Goal: Task Accomplishment & Management: Use online tool/utility

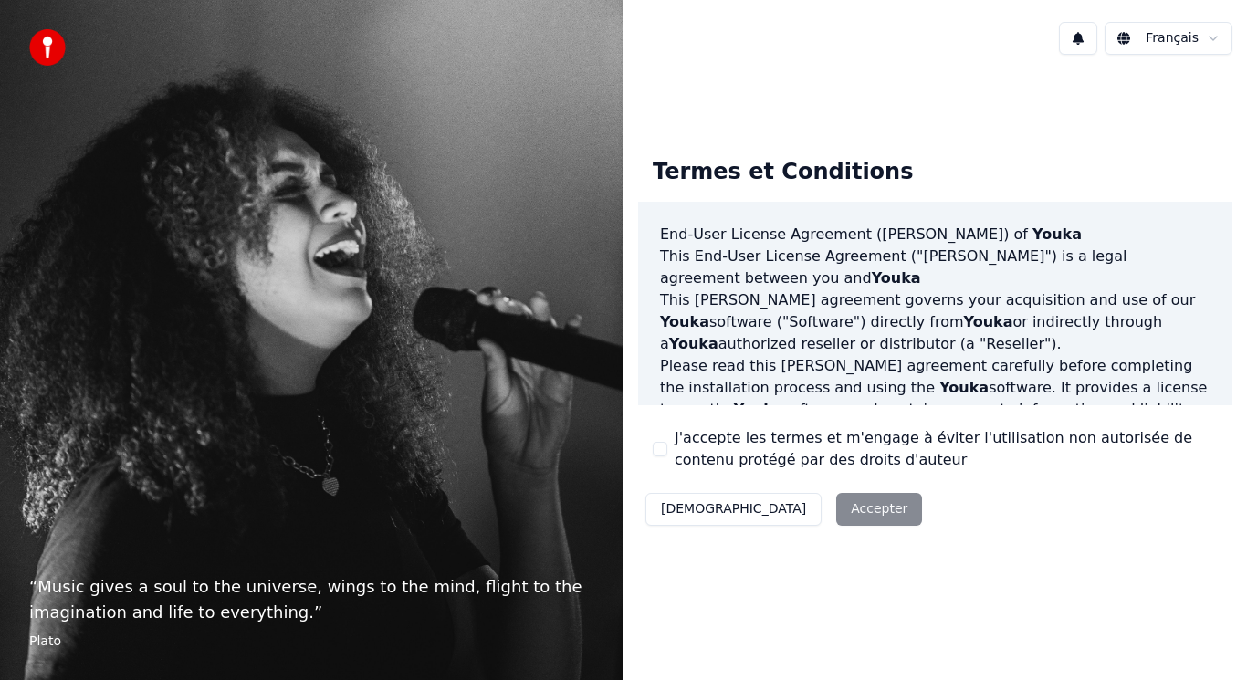
click at [770, 516] on div "Décliner Accepter" at bounding box center [783, 509] width 291 height 47
click at [760, 505] on div "Décliner Accepter" at bounding box center [783, 509] width 291 height 47
click at [659, 445] on button "J'accepte les termes et m'engage à éviter l'utilisation non autorisée de conten…" at bounding box center [660, 449] width 15 height 15
click at [836, 509] on button "Accepter" at bounding box center [879, 509] width 86 height 33
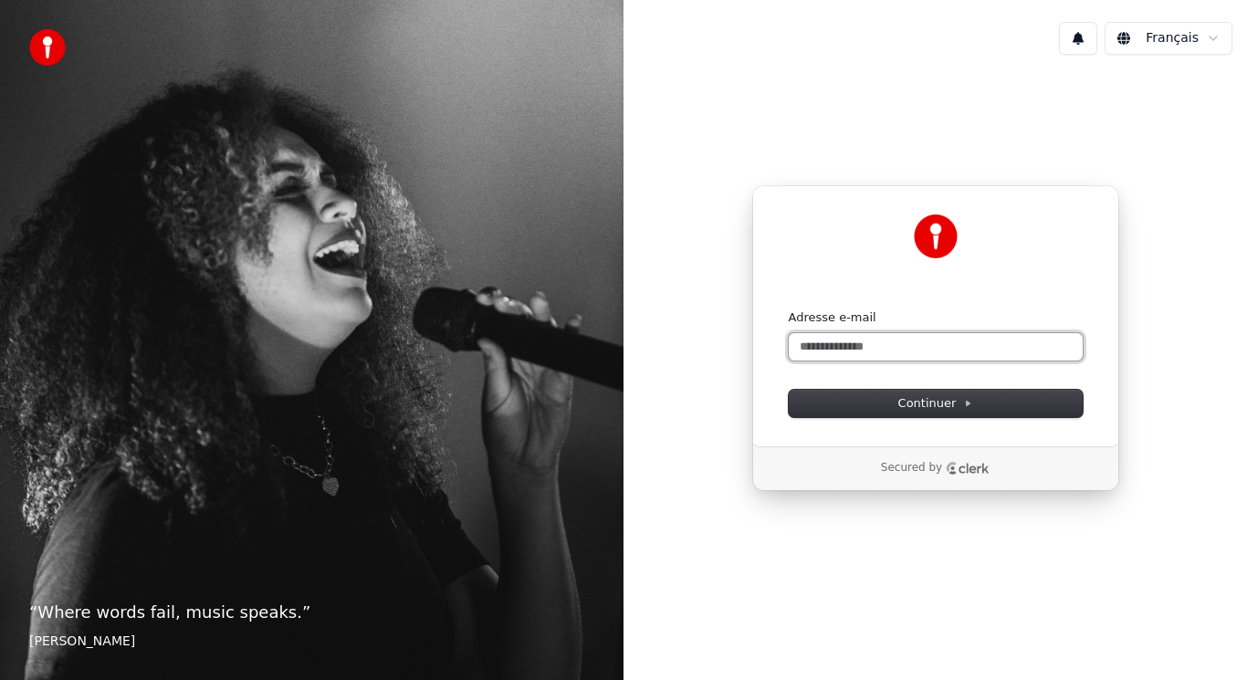
click at [928, 340] on input "Adresse e-mail" at bounding box center [936, 346] width 294 height 27
click at [926, 339] on input "Adresse e-mail" at bounding box center [936, 346] width 294 height 27
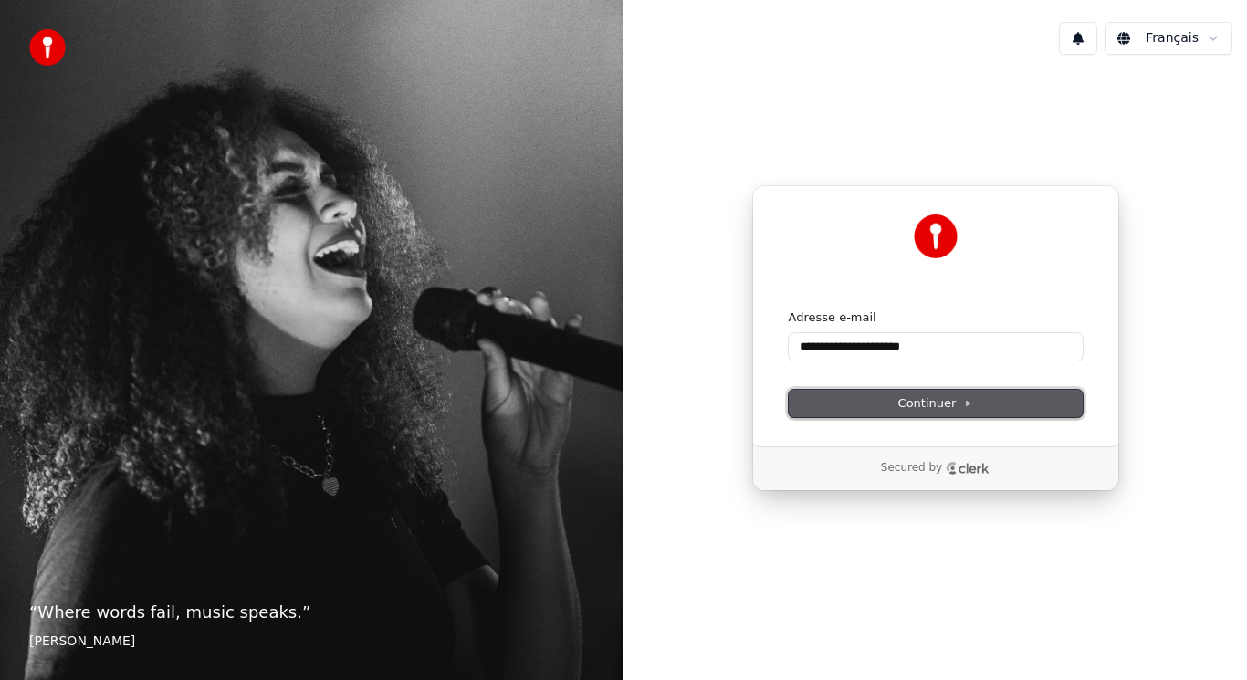
click at [940, 406] on span "Continuer" at bounding box center [935, 403] width 75 height 16
type input "**********"
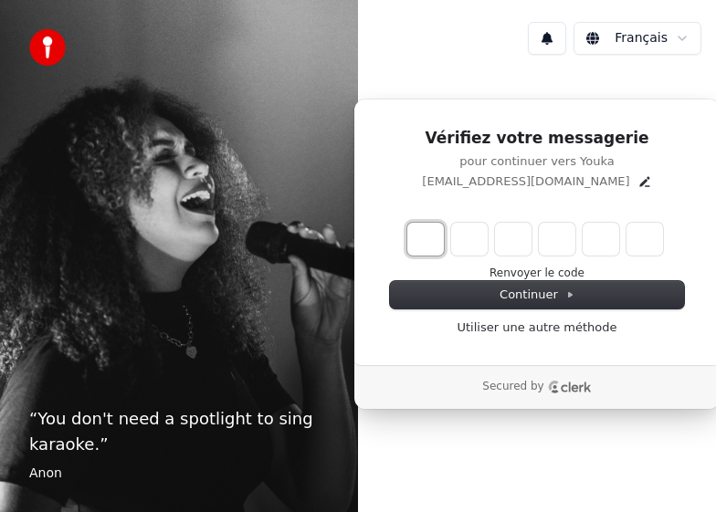
type input "*"
type input "**"
type input "*"
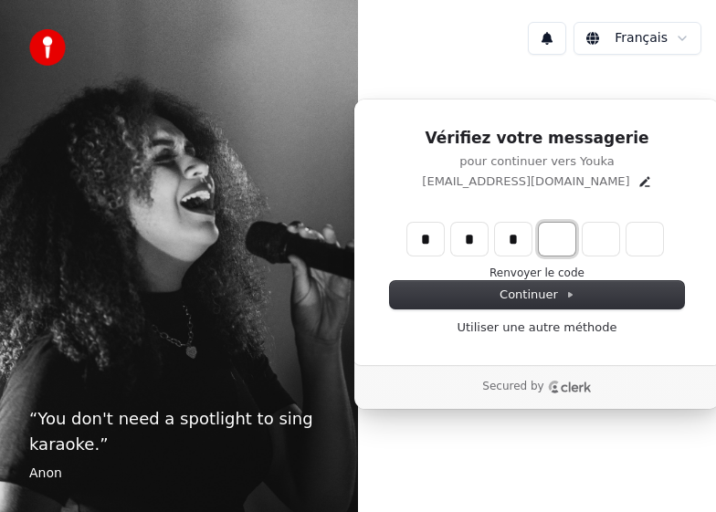
type input "***"
type input "*"
type input "****"
type input "*"
type input "******"
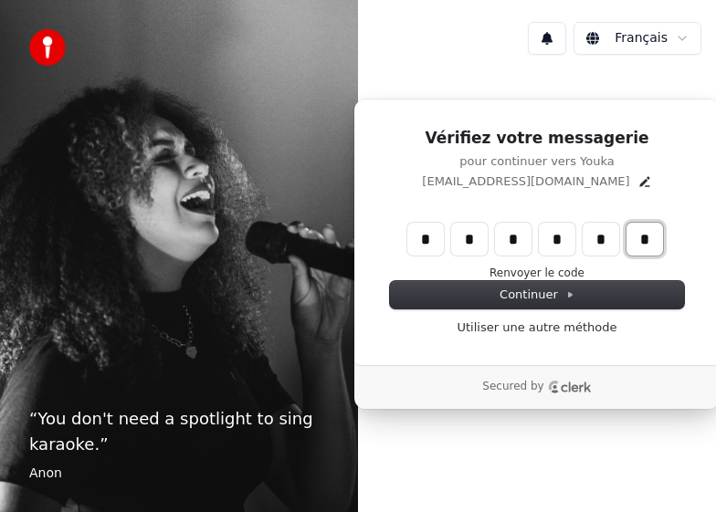
type input "*"
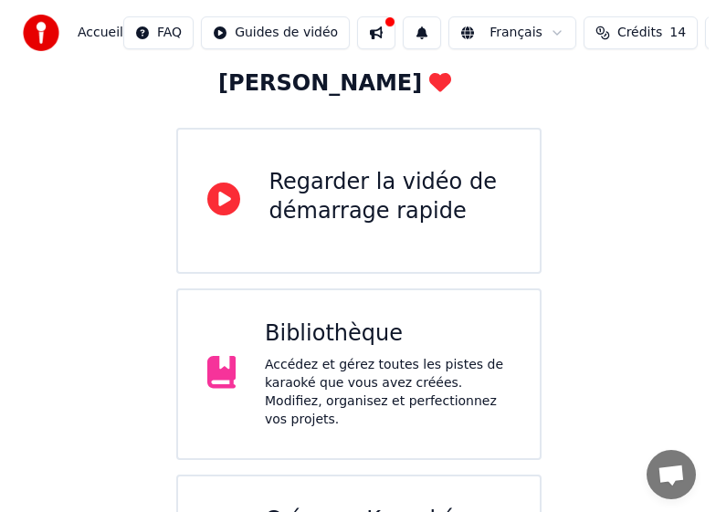
scroll to position [240, 0]
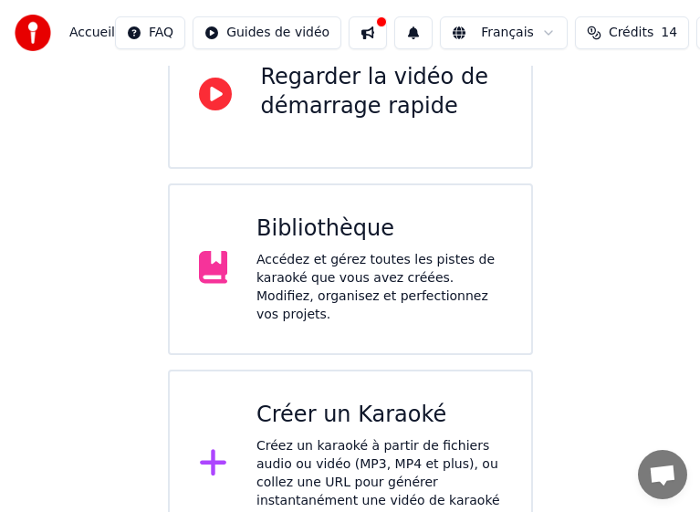
click at [370, 437] on div "Créez un karaoké à partir de fichiers audio ou vidéo (MP3, MP4 et plus), ou col…" at bounding box center [380, 482] width 246 height 91
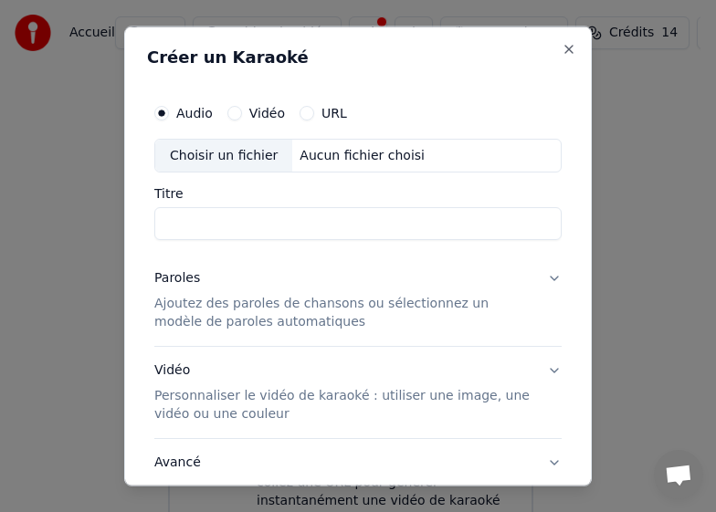
click at [228, 155] on div "Choisir un fichier" at bounding box center [223, 155] width 137 height 33
type input "**********"
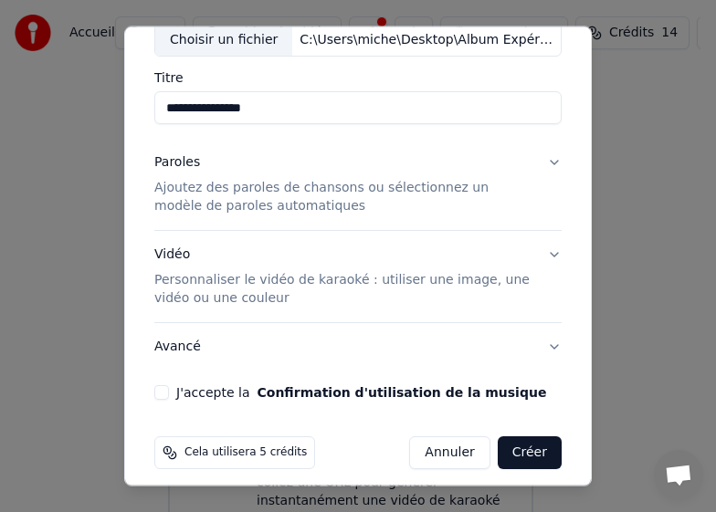
scroll to position [129, 0]
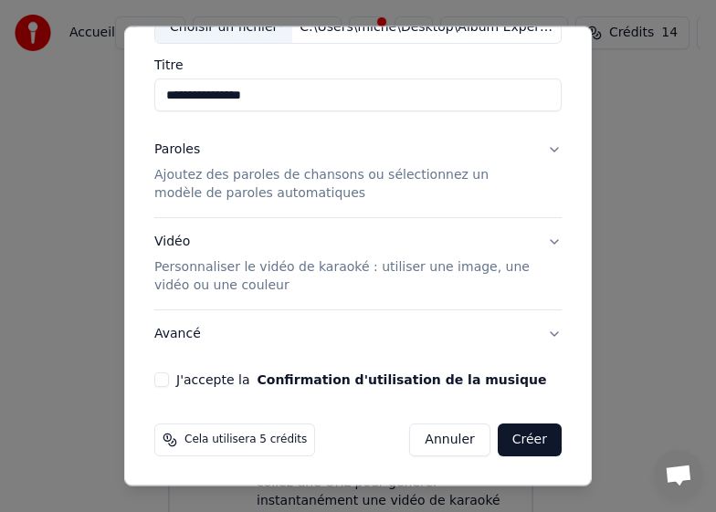
click at [519, 441] on button "Créer" at bounding box center [530, 440] width 64 height 33
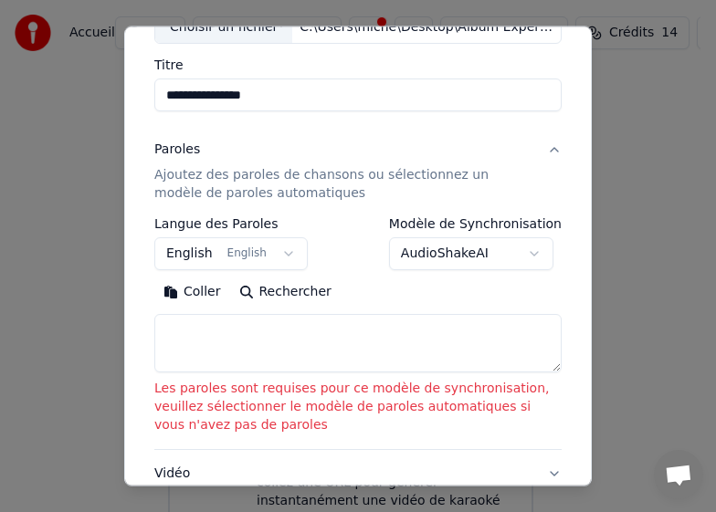
click at [279, 249] on button "English English" at bounding box center [230, 253] width 153 height 33
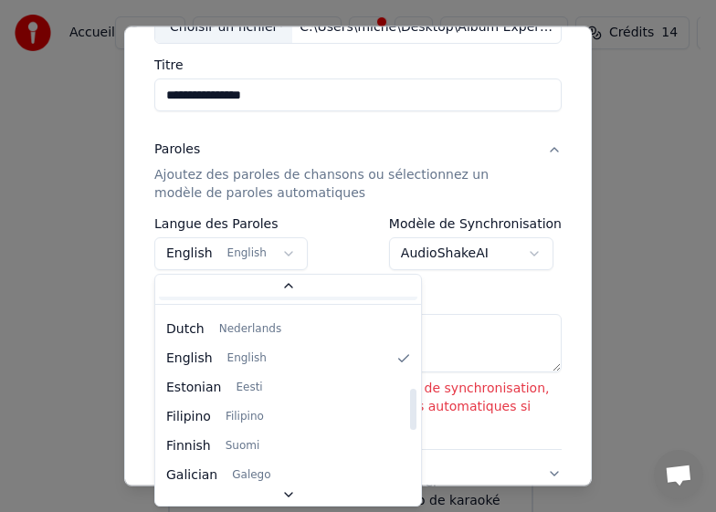
scroll to position [329, 0]
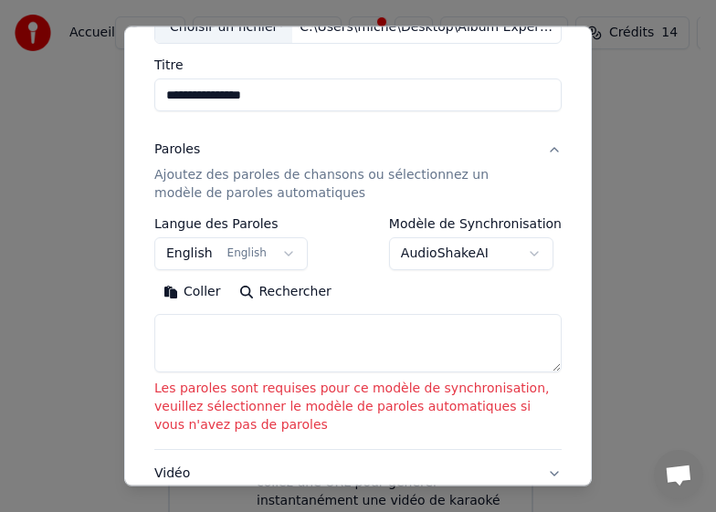
click at [277, 254] on body "**********" at bounding box center [350, 160] width 700 height 800
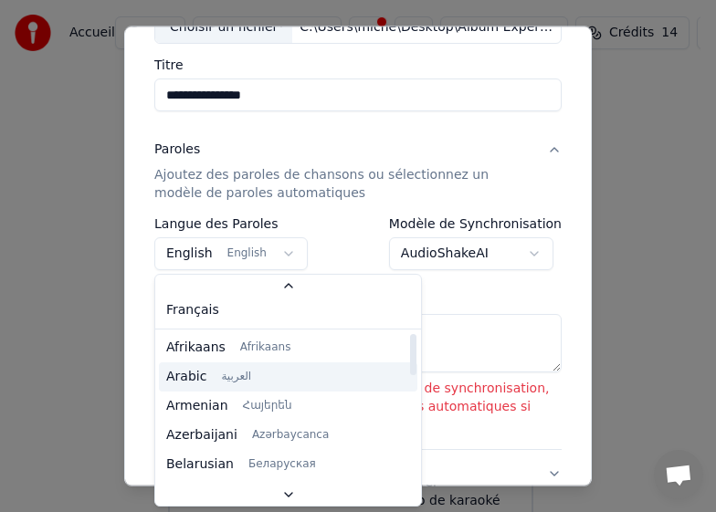
scroll to position [0, 0]
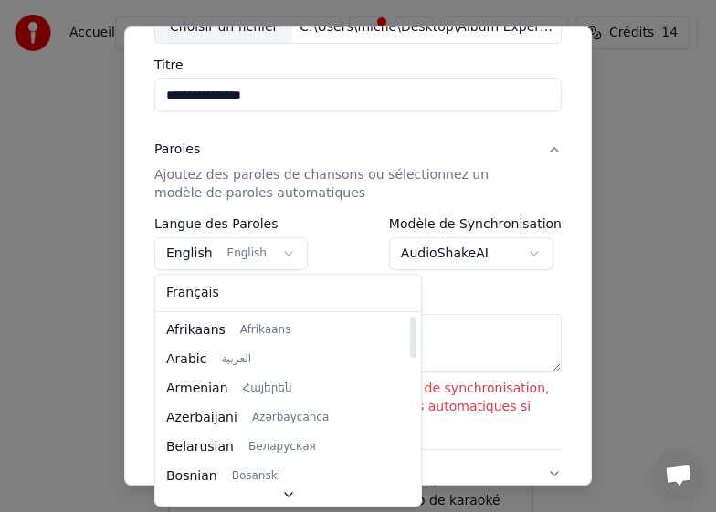
select select "**"
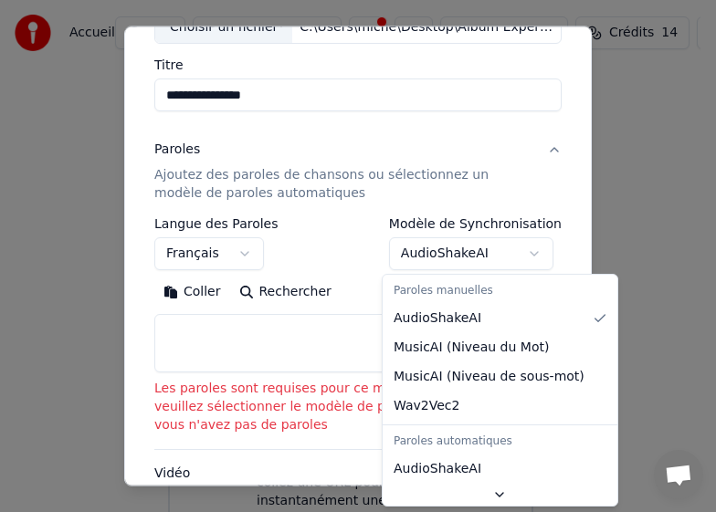
click at [529, 253] on body "**********" at bounding box center [350, 160] width 700 height 800
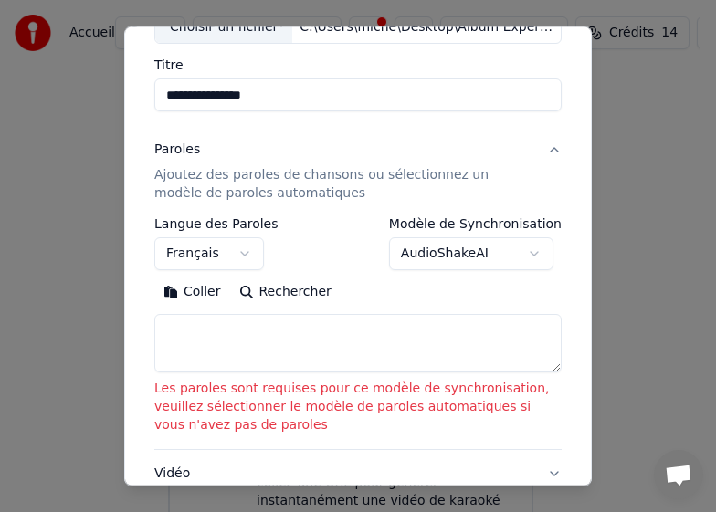
click at [257, 334] on textarea at bounding box center [357, 343] width 407 height 58
click at [383, 291] on div "Coller Rechercher" at bounding box center [357, 292] width 407 height 29
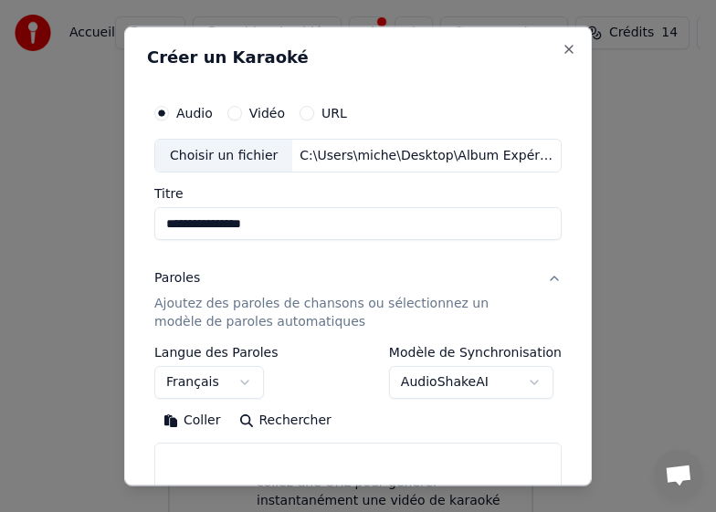
click at [249, 306] on p "Ajoutez des paroles de chansons ou sélectionnez un modèle de paroles automatiqu…" at bounding box center [343, 313] width 378 height 37
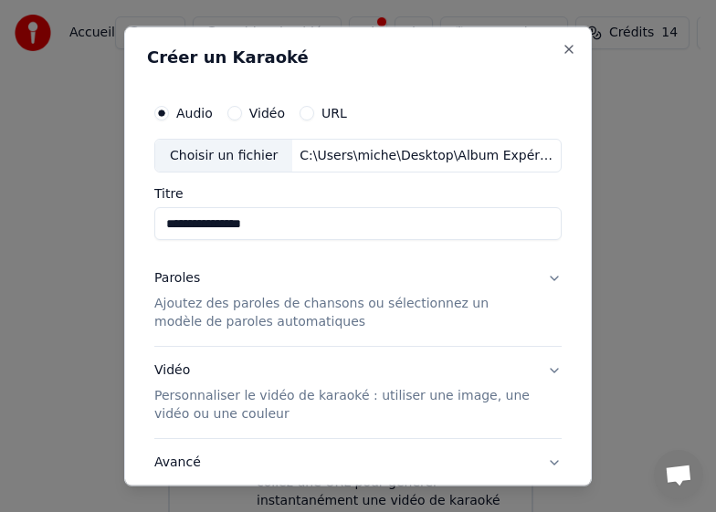
click at [249, 306] on p "Ajoutez des paroles de chansons ou sélectionnez un modèle de paroles automatiqu…" at bounding box center [343, 313] width 378 height 37
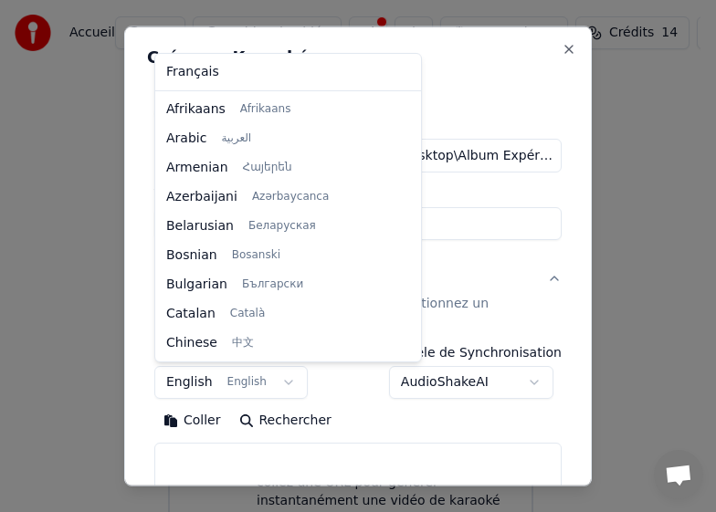
click at [284, 383] on body "**********" at bounding box center [350, 160] width 700 height 800
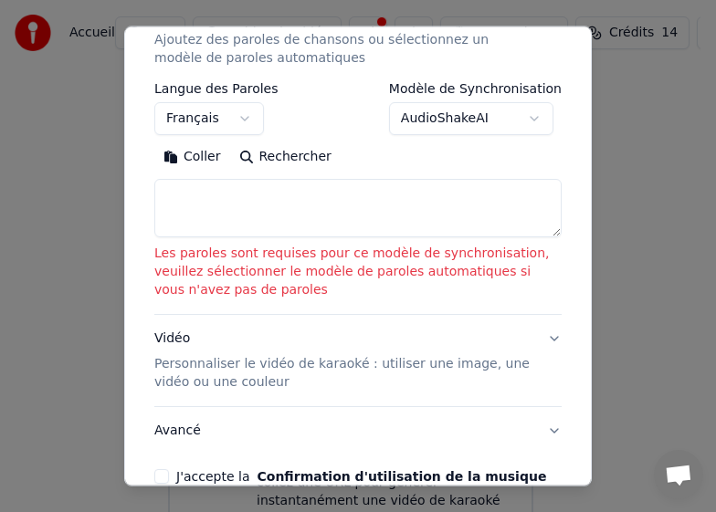
scroll to position [365, 0]
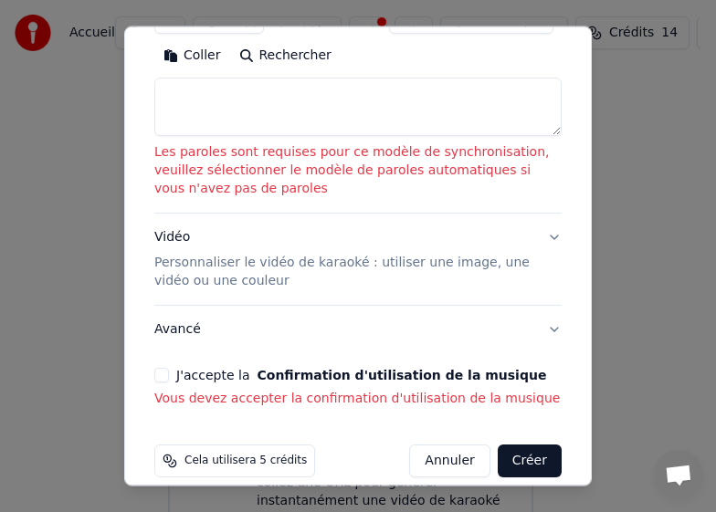
click at [160, 373] on button "J'accepte la Confirmation d'utilisation de la musique" at bounding box center [161, 375] width 15 height 15
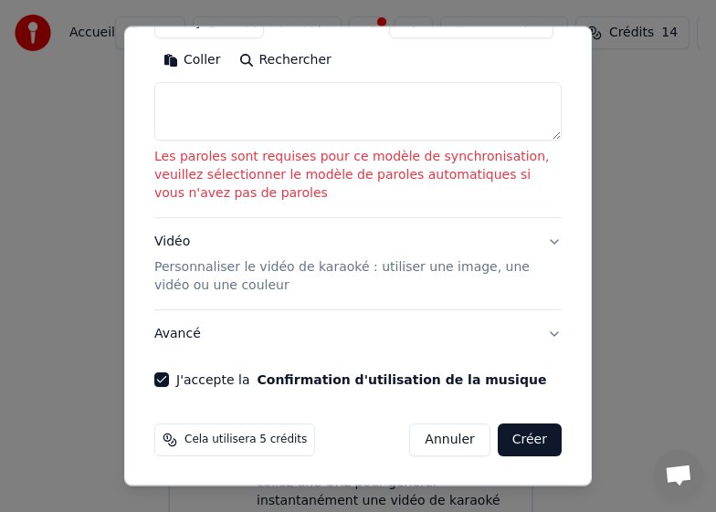
scroll to position [361, 0]
click at [530, 437] on button "Créer" at bounding box center [530, 440] width 64 height 33
click at [530, 436] on button "Créer" at bounding box center [530, 440] width 64 height 33
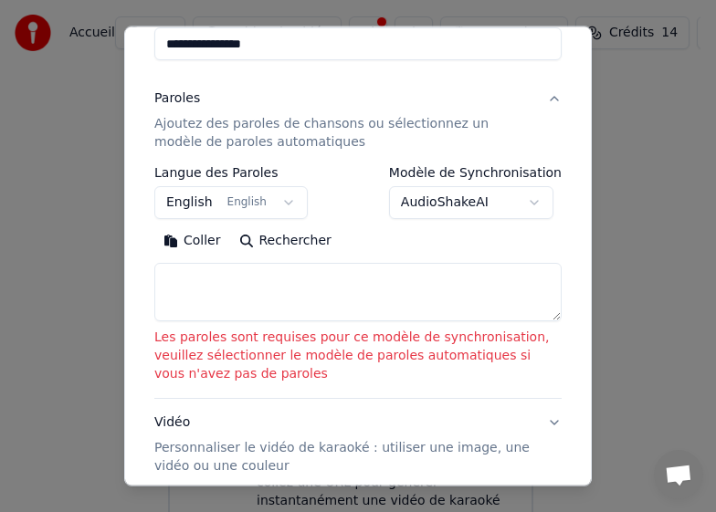
scroll to position [183, 0]
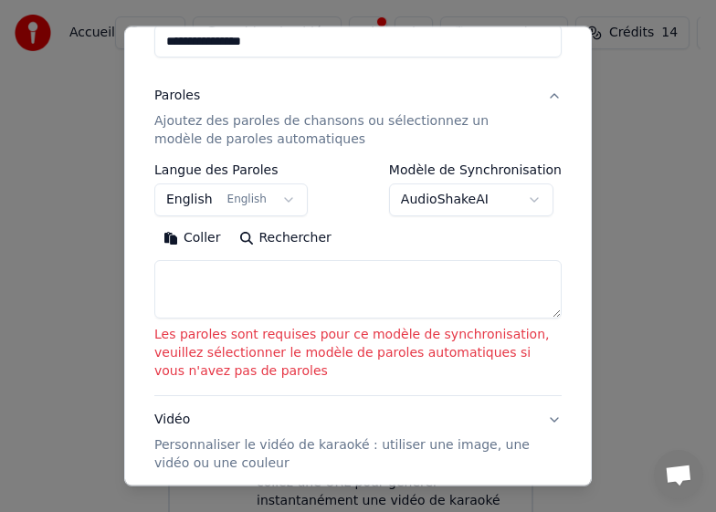
click at [276, 202] on button "English English" at bounding box center [230, 200] width 153 height 33
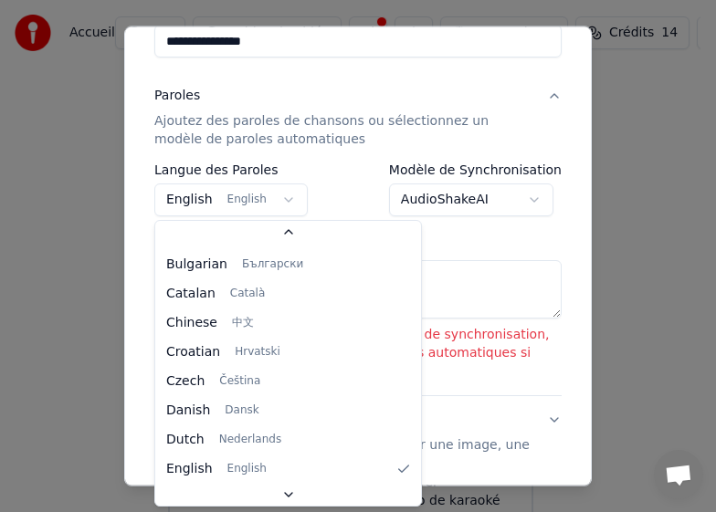
scroll to position [0, 0]
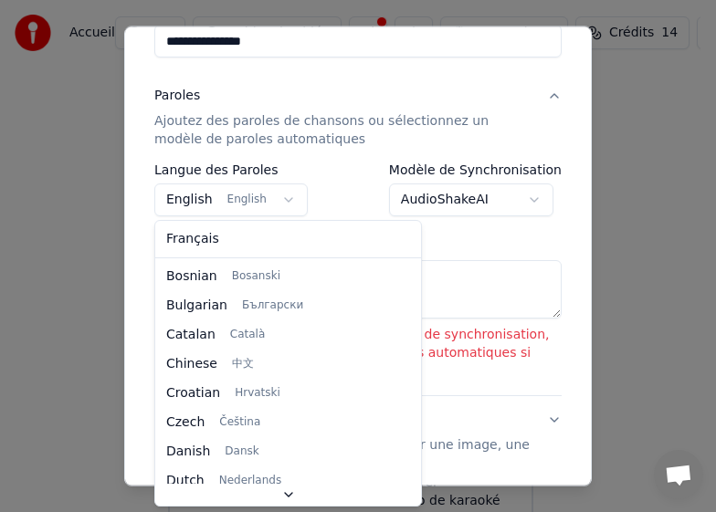
select select "**"
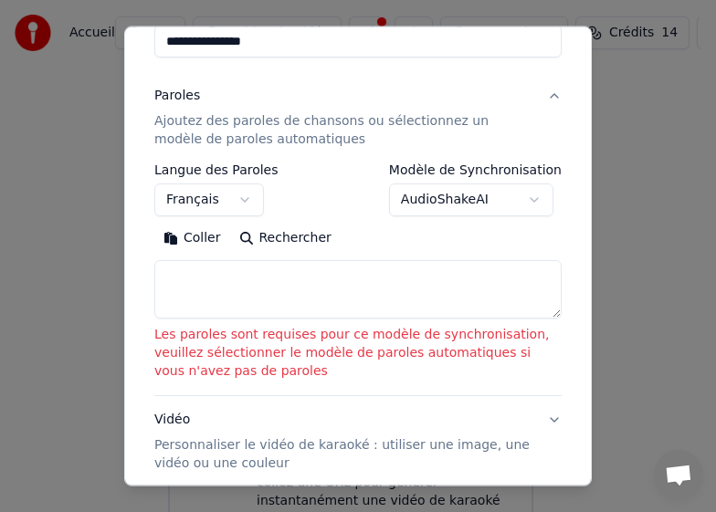
click at [295, 236] on button "Rechercher" at bounding box center [285, 238] width 110 height 29
click at [185, 278] on textarea at bounding box center [357, 289] width 407 height 58
click at [178, 276] on textarea at bounding box center [357, 289] width 407 height 58
click at [198, 237] on button "Coller" at bounding box center [192, 238] width 76 height 29
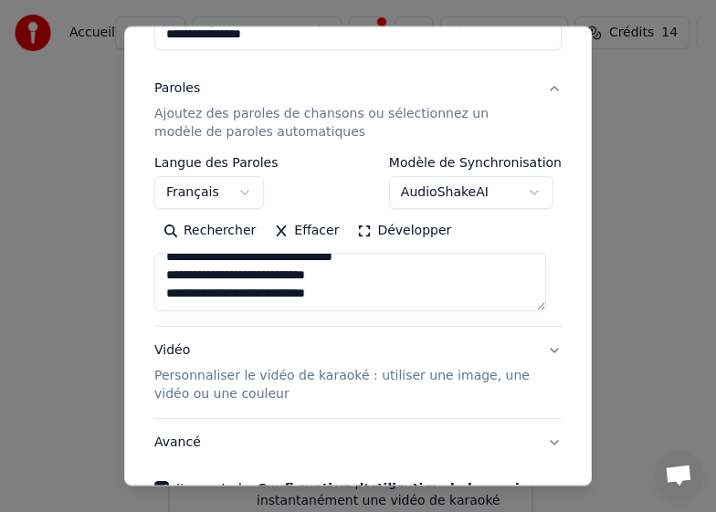
scroll to position [299, 0]
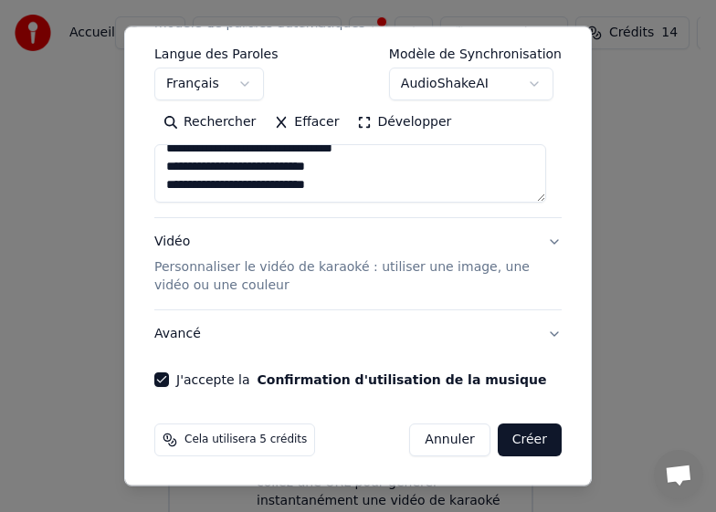
click at [499, 436] on button "Créer" at bounding box center [530, 440] width 64 height 33
type textarea "**********"
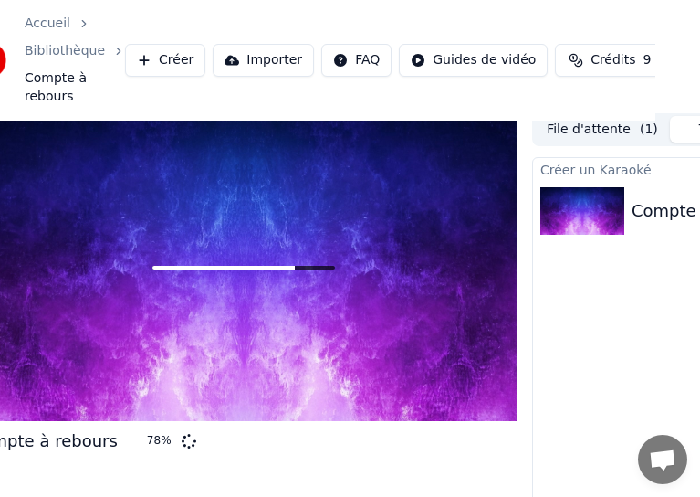
scroll to position [7, 0]
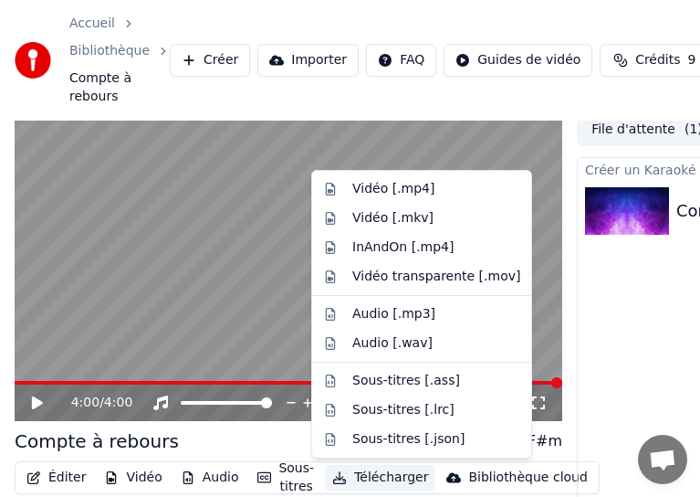
click at [359, 472] on button "Télécharger" at bounding box center [380, 478] width 110 height 26
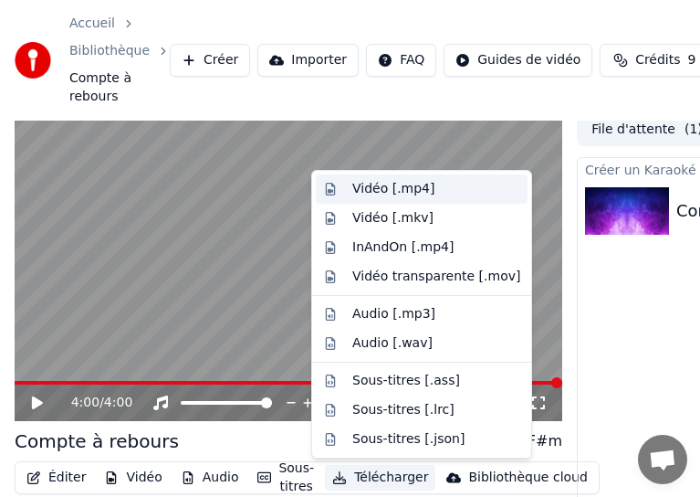
click at [393, 186] on div "Vidéo [.mp4]" at bounding box center [393, 189] width 82 height 18
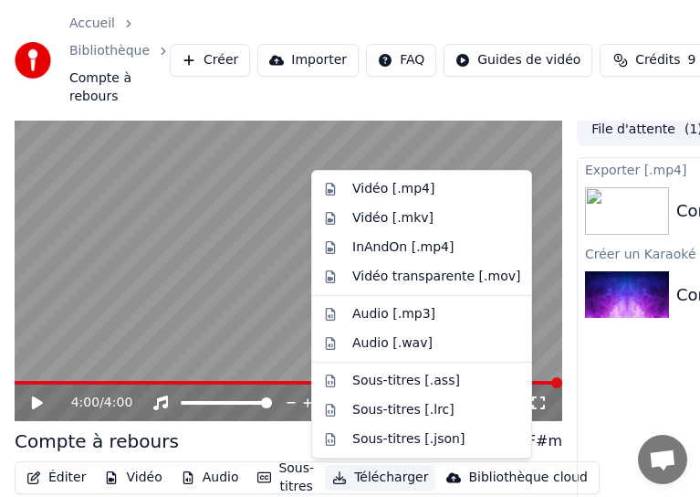
click at [379, 478] on button "Télécharger" at bounding box center [380, 478] width 110 height 26
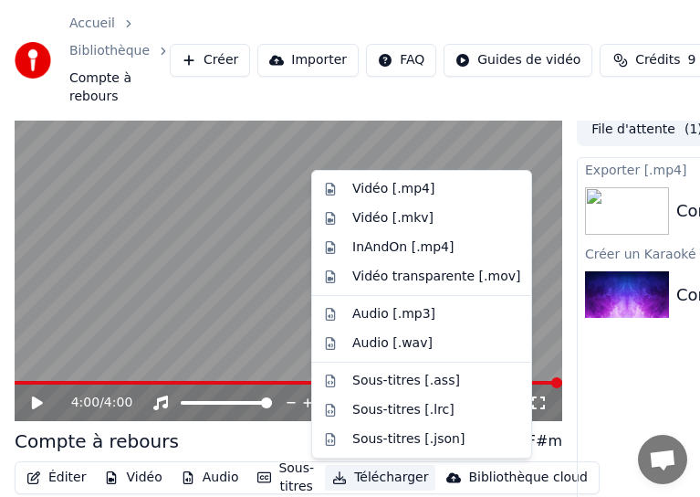
click at [367, 482] on button "Télécharger" at bounding box center [380, 478] width 110 height 26
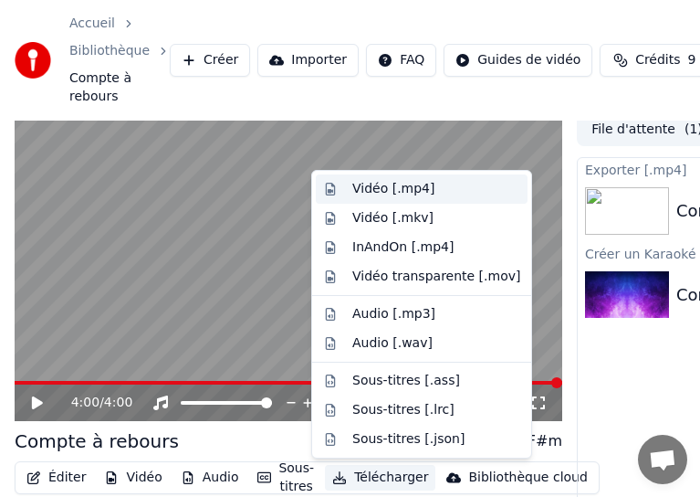
click at [362, 189] on div "Vidéo [.mp4]" at bounding box center [393, 189] width 82 height 18
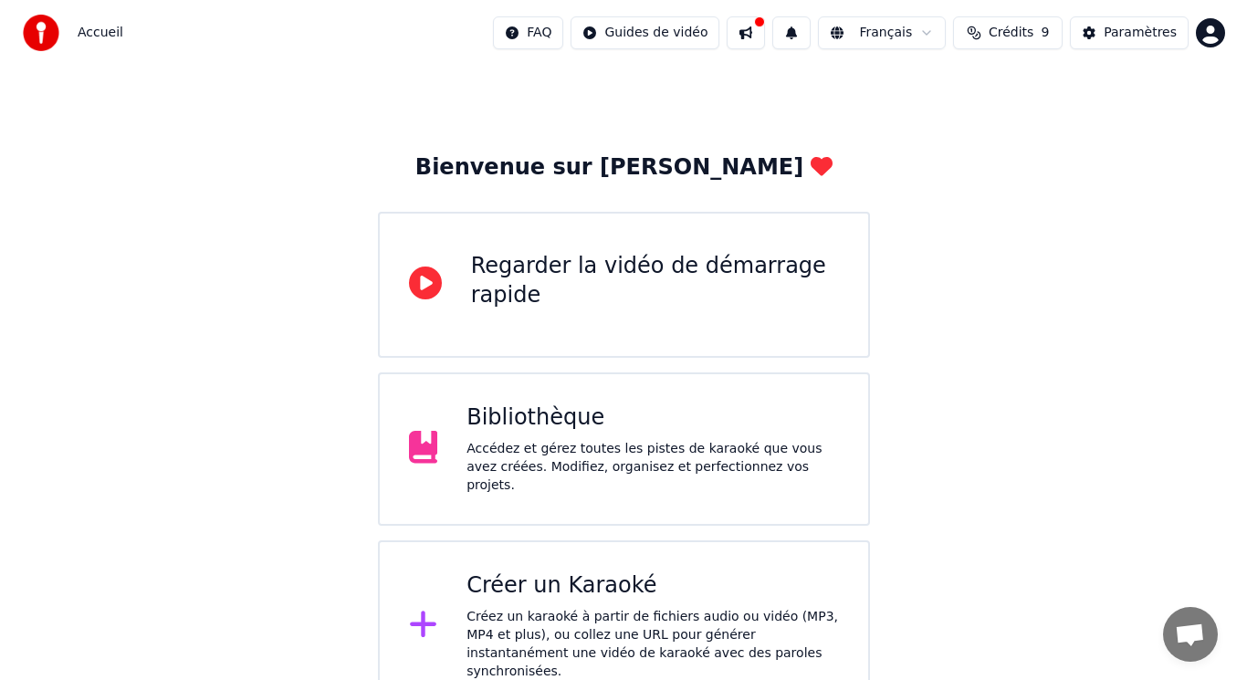
scroll to position [28, 0]
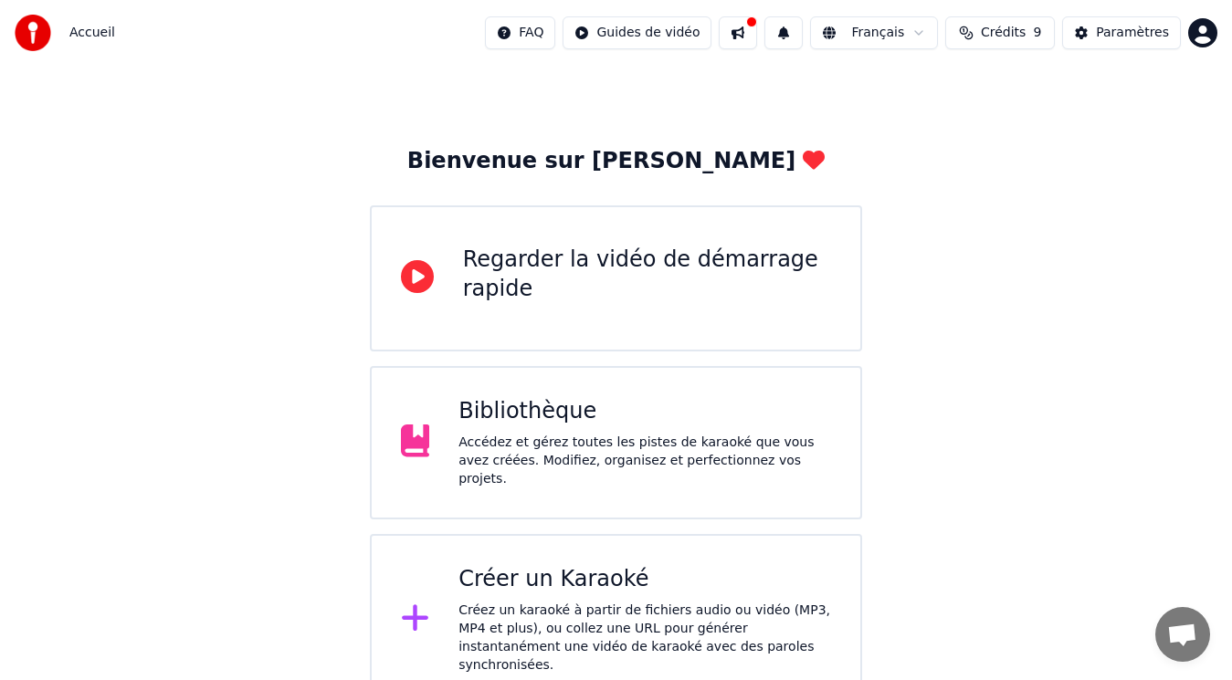
click at [551, 578] on div "Créer un Karaoké" at bounding box center [644, 579] width 373 height 29
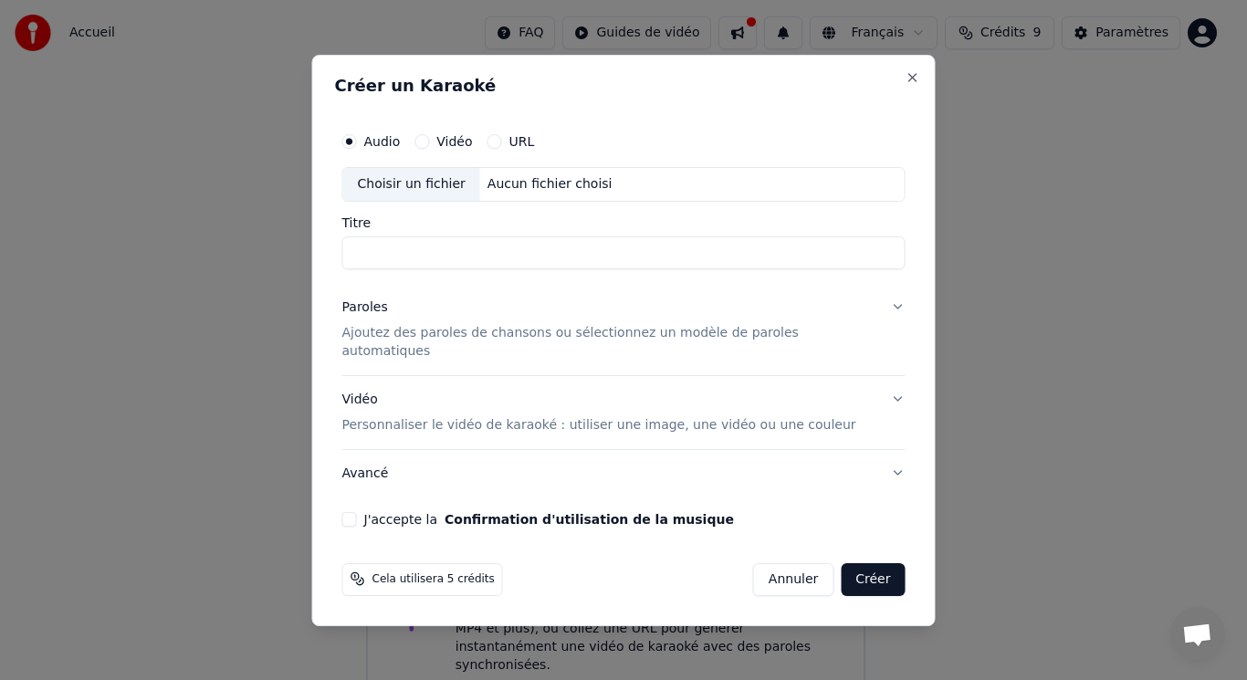
click at [424, 201] on div "Choisir un fichier" at bounding box center [411, 184] width 137 height 33
type input "**********"
click at [877, 315] on button "Paroles Ajoutez des paroles de chansons ou sélectionnez un modèle de paroles au…" at bounding box center [623, 329] width 563 height 91
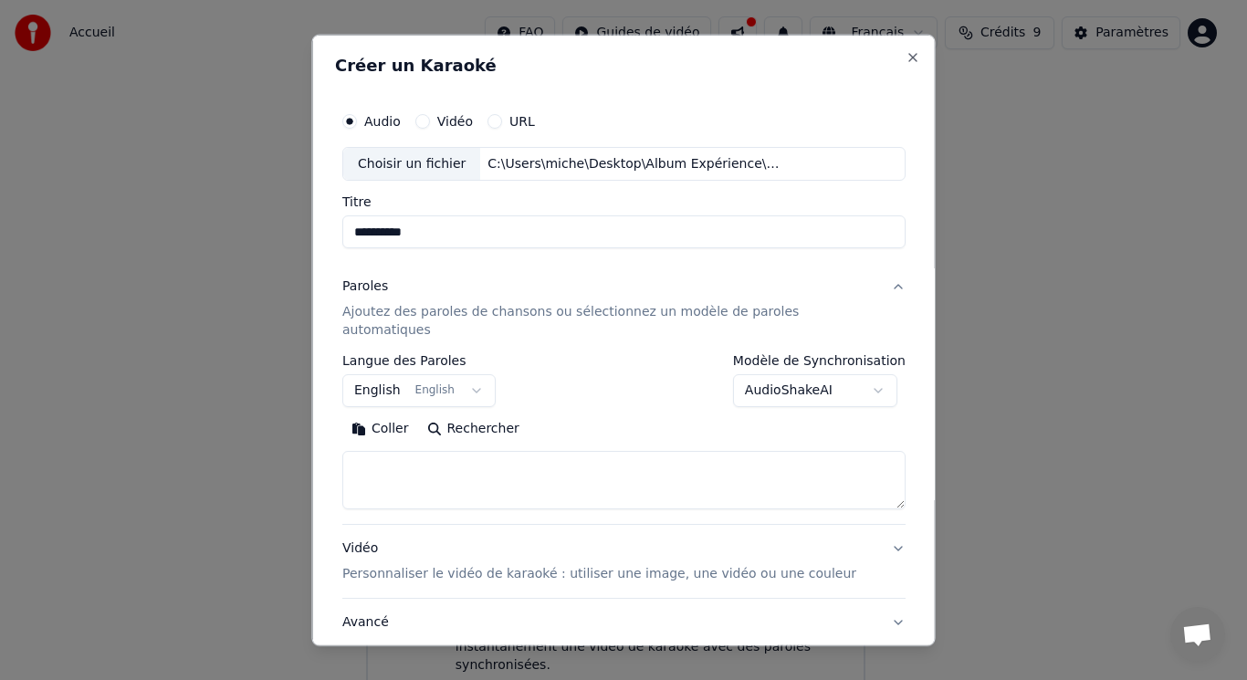
click at [476, 375] on button "English English" at bounding box center [418, 390] width 153 height 33
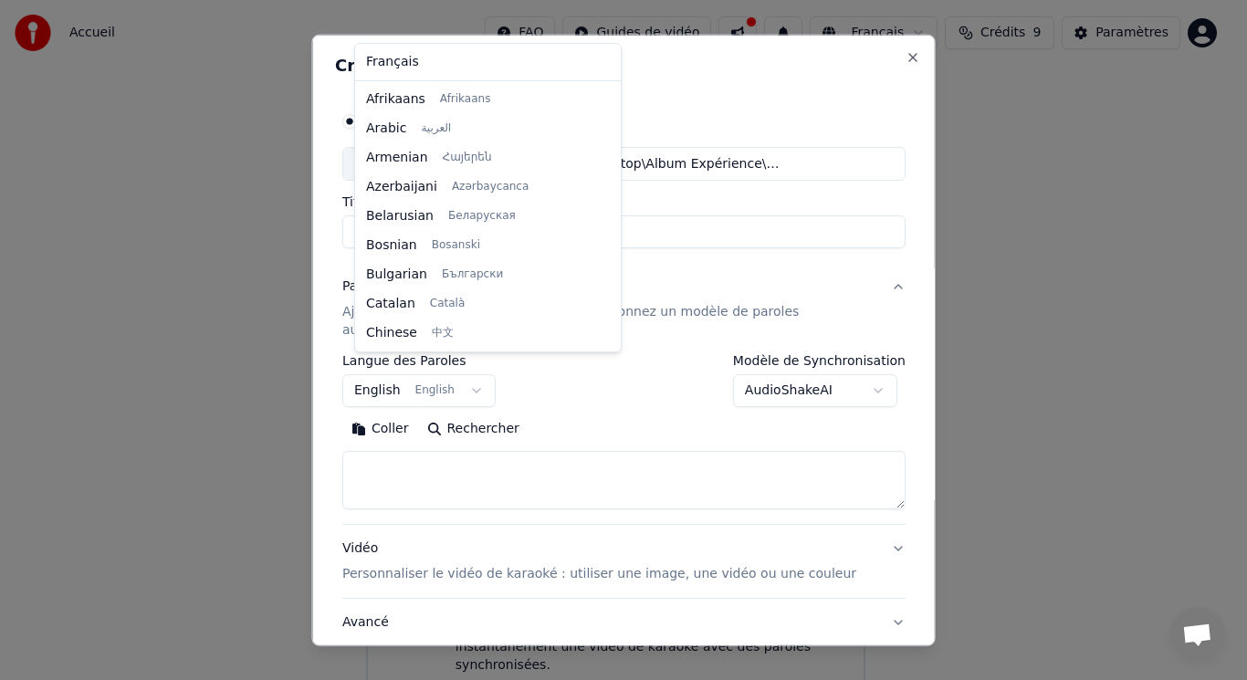
scroll to position [146, 0]
select select "**"
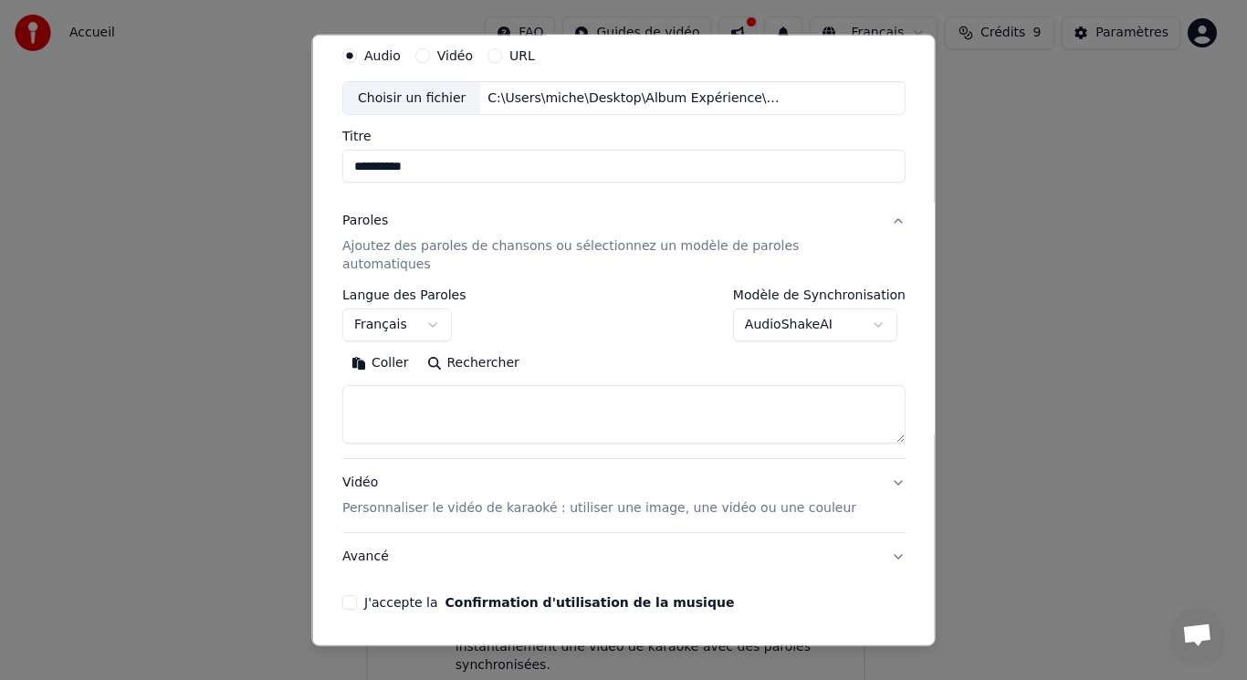
scroll to position [110, 0]
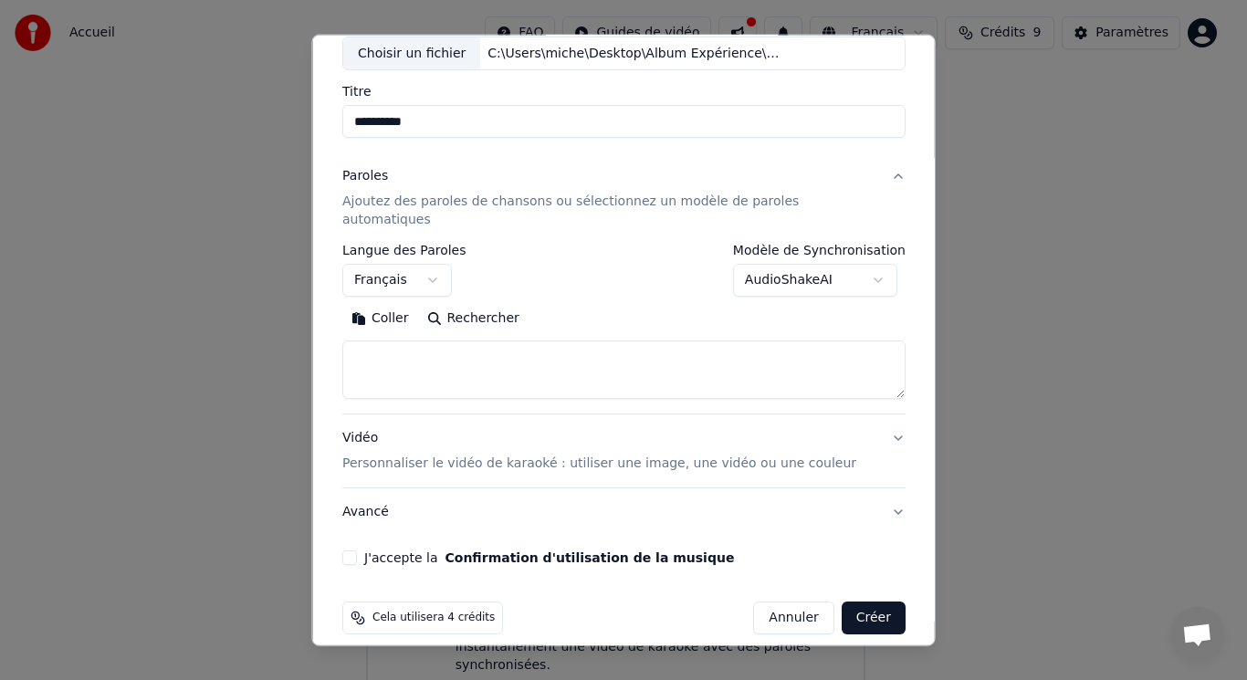
click at [478, 304] on button "Rechercher" at bounding box center [472, 318] width 110 height 29
type textarea "**********"
click at [865, 415] on button "Vidéo Personnaliser le vidéo de karaoké : utiliser une image, une vidéo ou une …" at bounding box center [623, 451] width 563 height 73
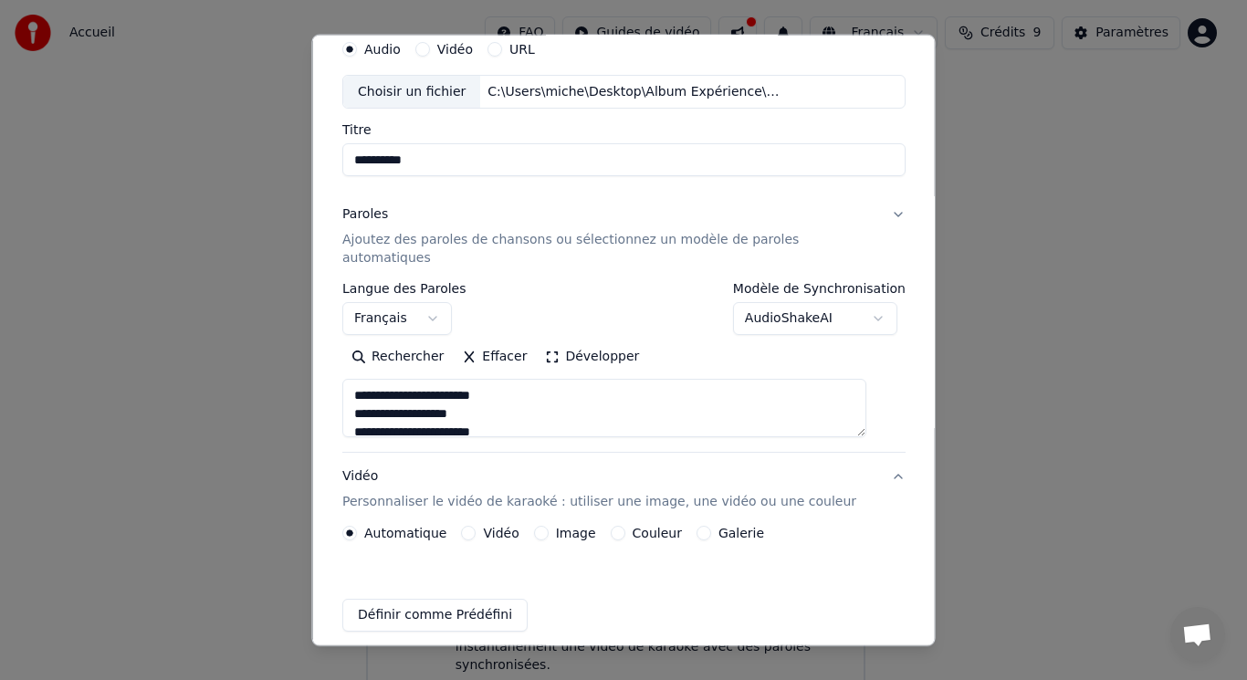
scroll to position [61, 0]
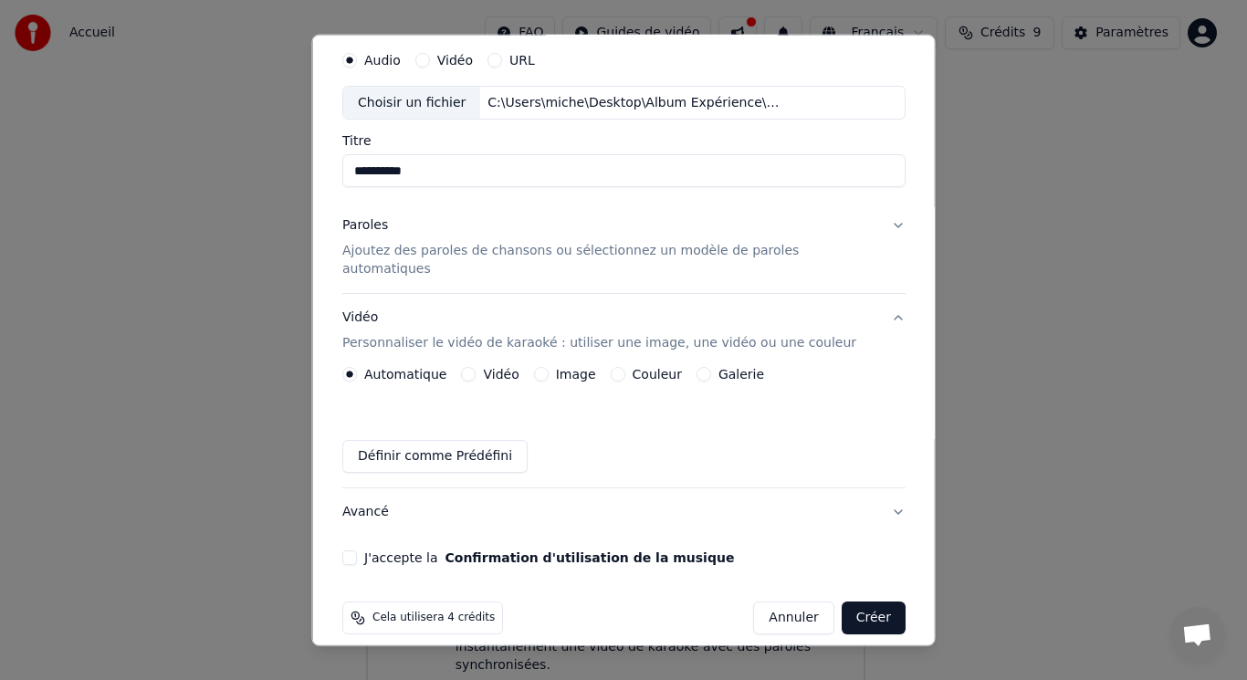
click at [546, 367] on button "Image" at bounding box center [540, 374] width 15 height 15
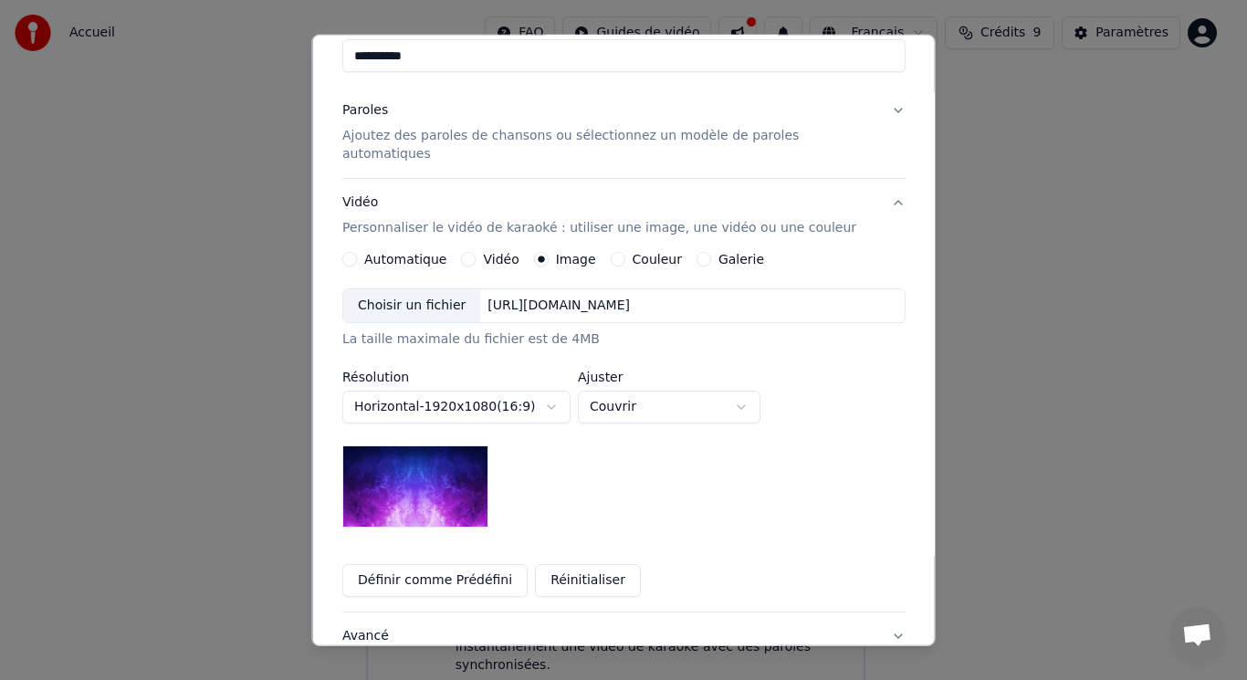
scroll to position [244, 0]
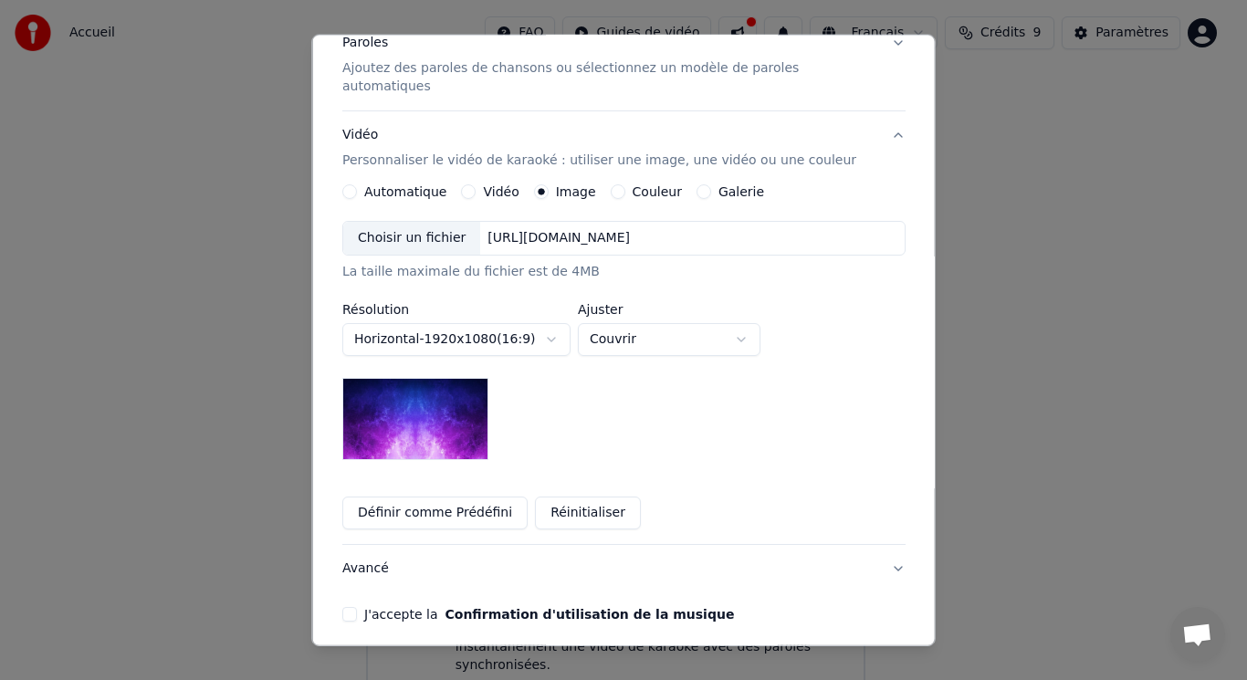
click at [415, 223] on div "Choisir un fichier" at bounding box center [411, 238] width 137 height 33
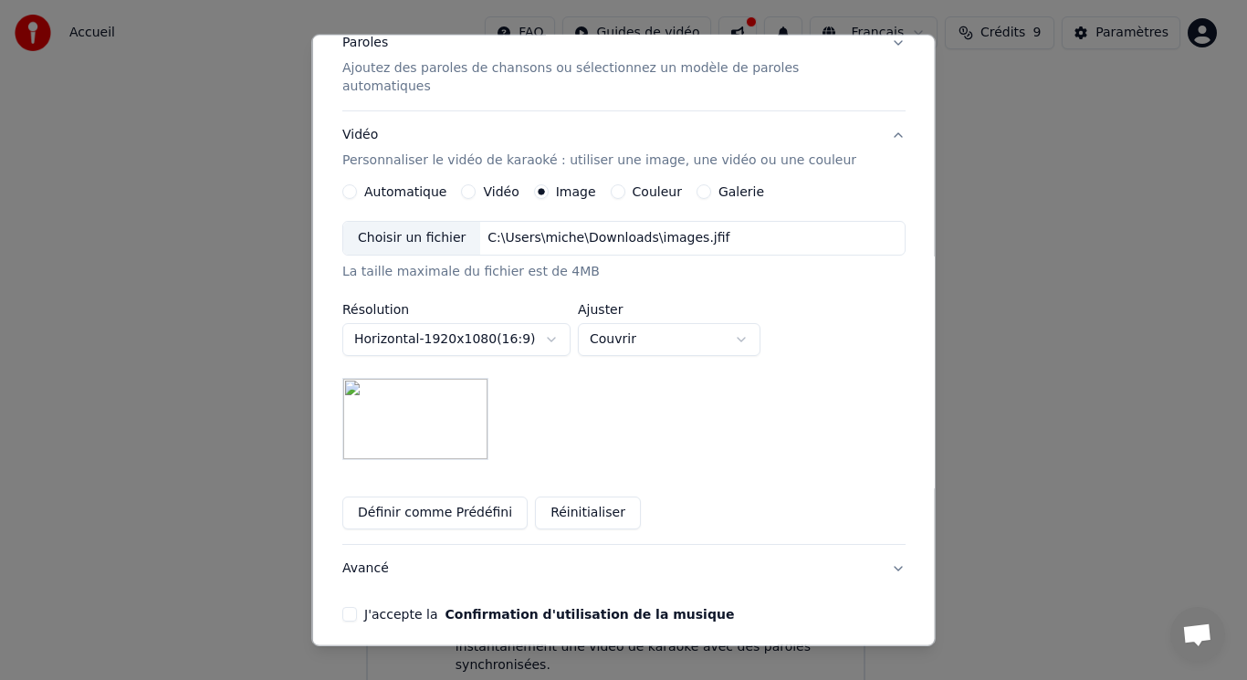
scroll to position [300, 0]
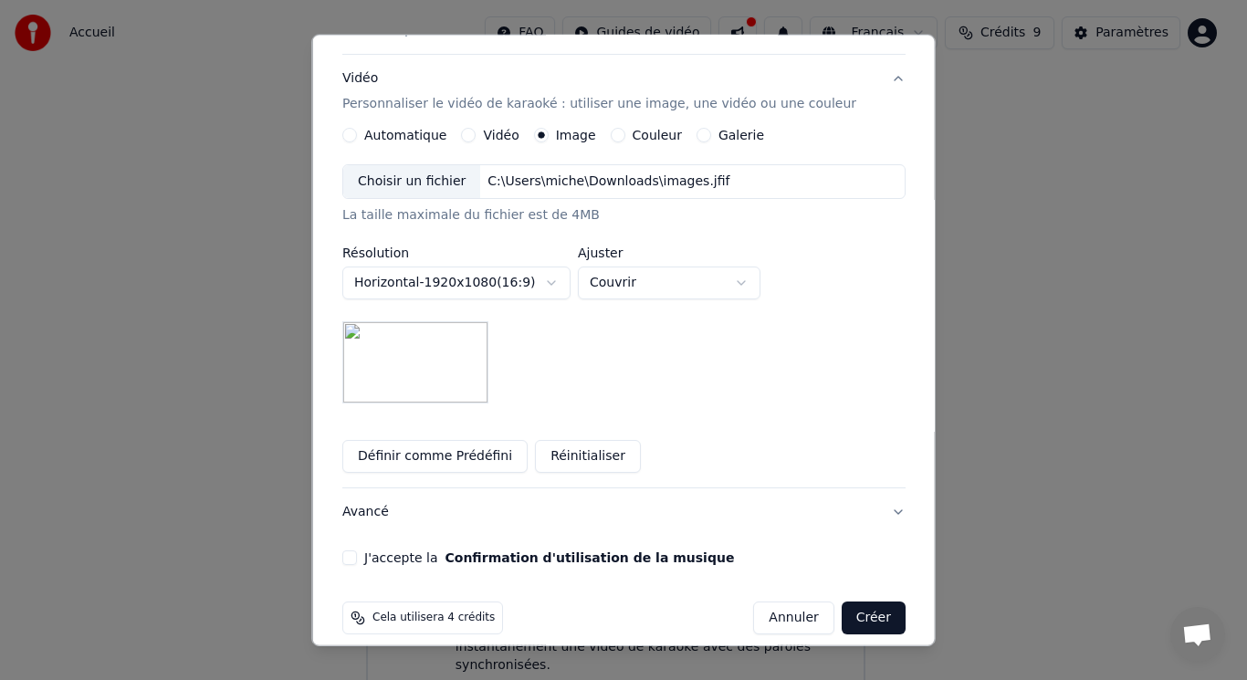
click at [561, 265] on body "**********" at bounding box center [616, 339] width 1232 height 734
click at [748, 388] on body "**********" at bounding box center [616, 339] width 1232 height 734
click at [357, 551] on button "J'accepte la Confirmation d'utilisation de la musique" at bounding box center [349, 558] width 15 height 15
click at [846, 602] on button "Créer" at bounding box center [873, 618] width 64 height 33
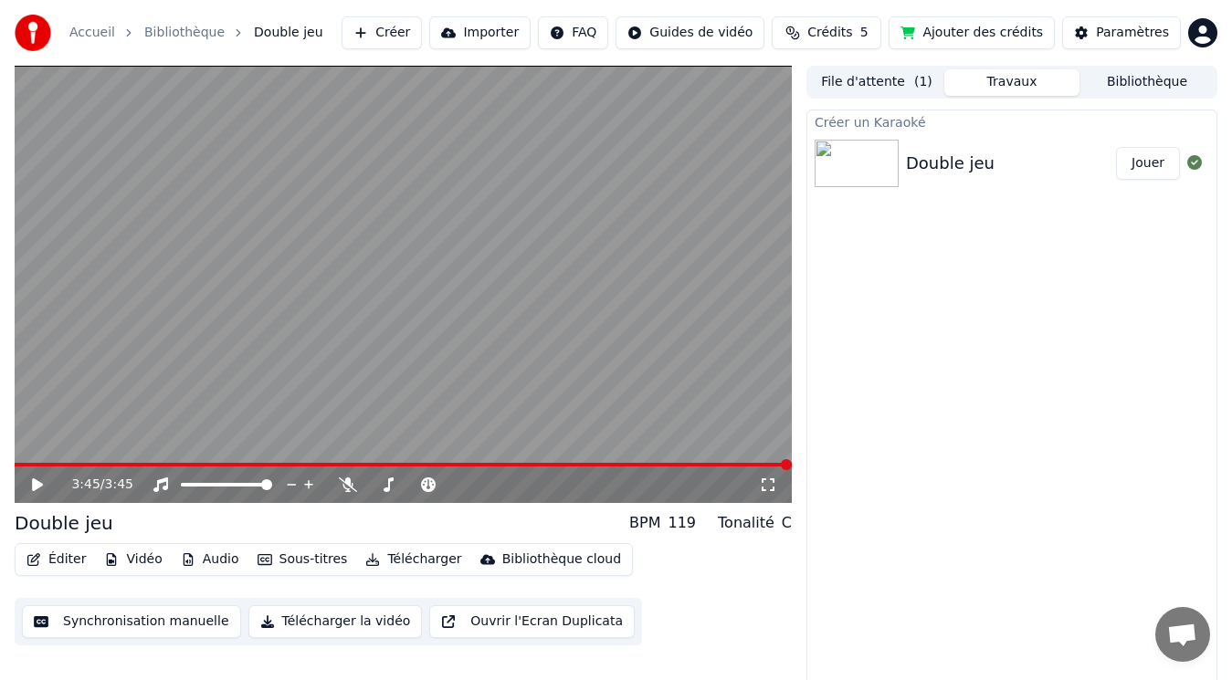
click at [530, 32] on button "Importer" at bounding box center [479, 32] width 101 height 33
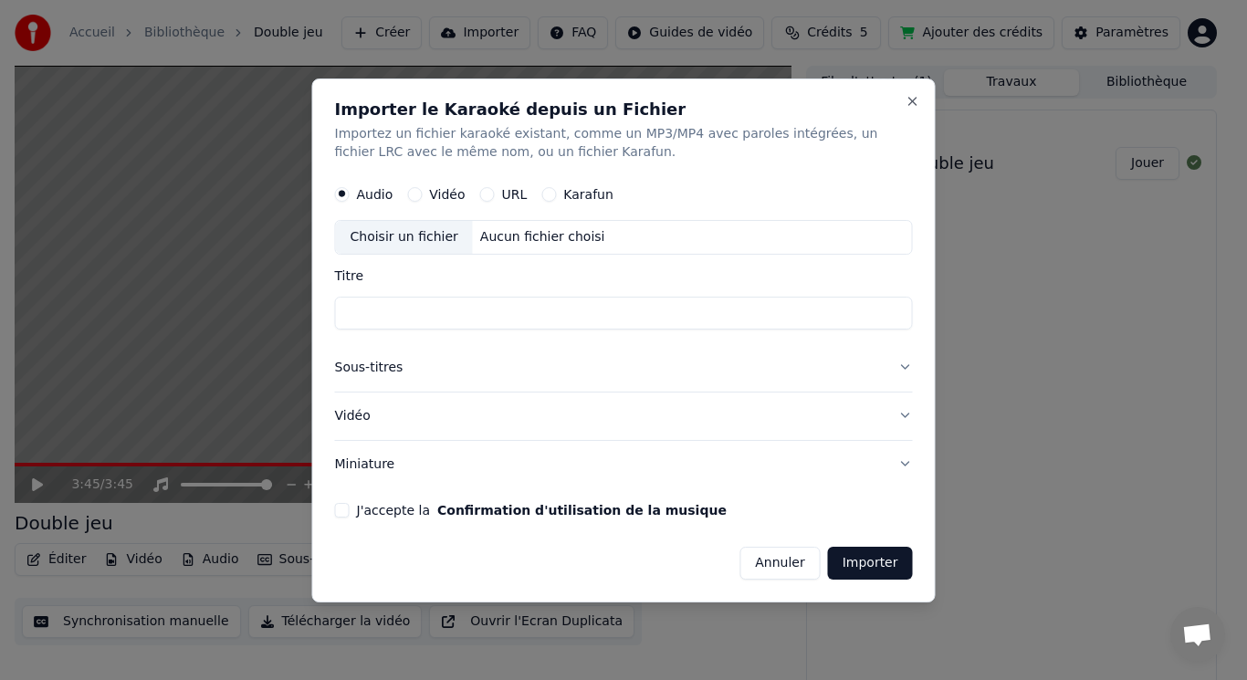
click at [411, 234] on div "Choisir un fichier" at bounding box center [404, 237] width 137 height 33
click at [390, 310] on input "**********" at bounding box center [624, 313] width 578 height 33
type input "**********"
click at [900, 417] on button "Vidéo" at bounding box center [624, 415] width 578 height 47
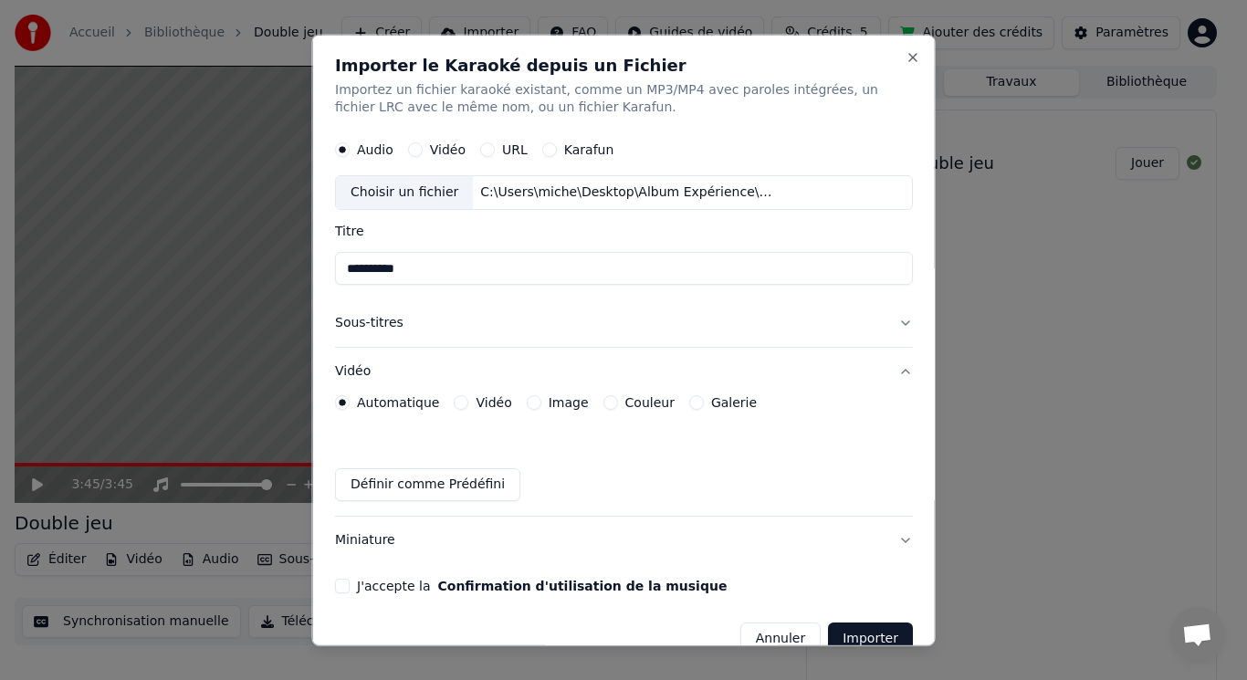
click at [526, 406] on button "Image" at bounding box center [533, 402] width 15 height 15
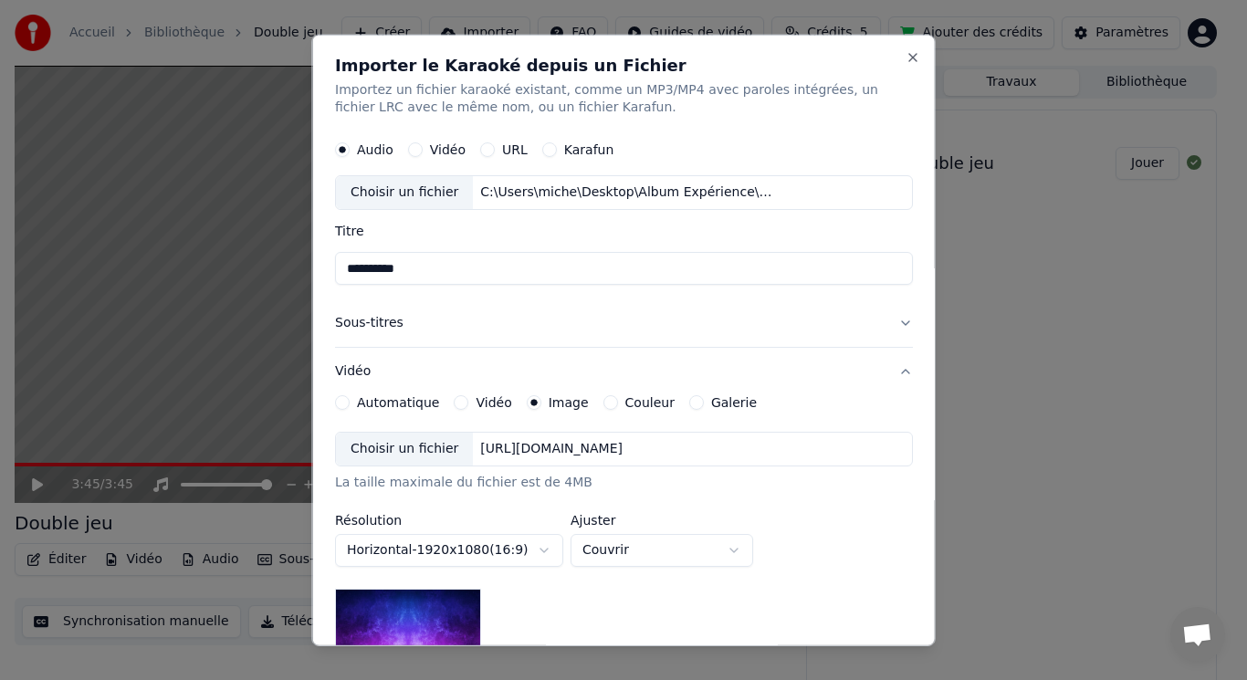
click at [411, 448] on div "Choisir un fichier" at bounding box center [404, 449] width 137 height 33
click at [421, 450] on div "Choisir un fichier" at bounding box center [404, 449] width 137 height 33
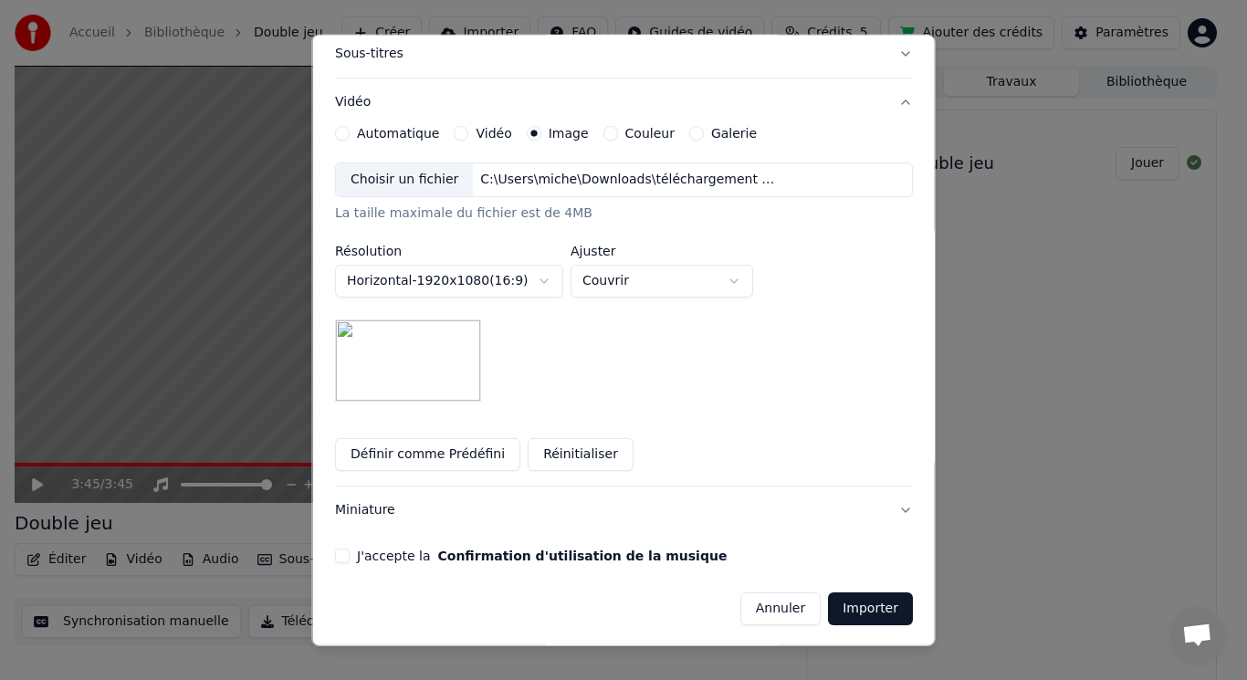
scroll to position [271, 0]
click at [564, 452] on button "Réinitialiser" at bounding box center [581, 452] width 106 height 33
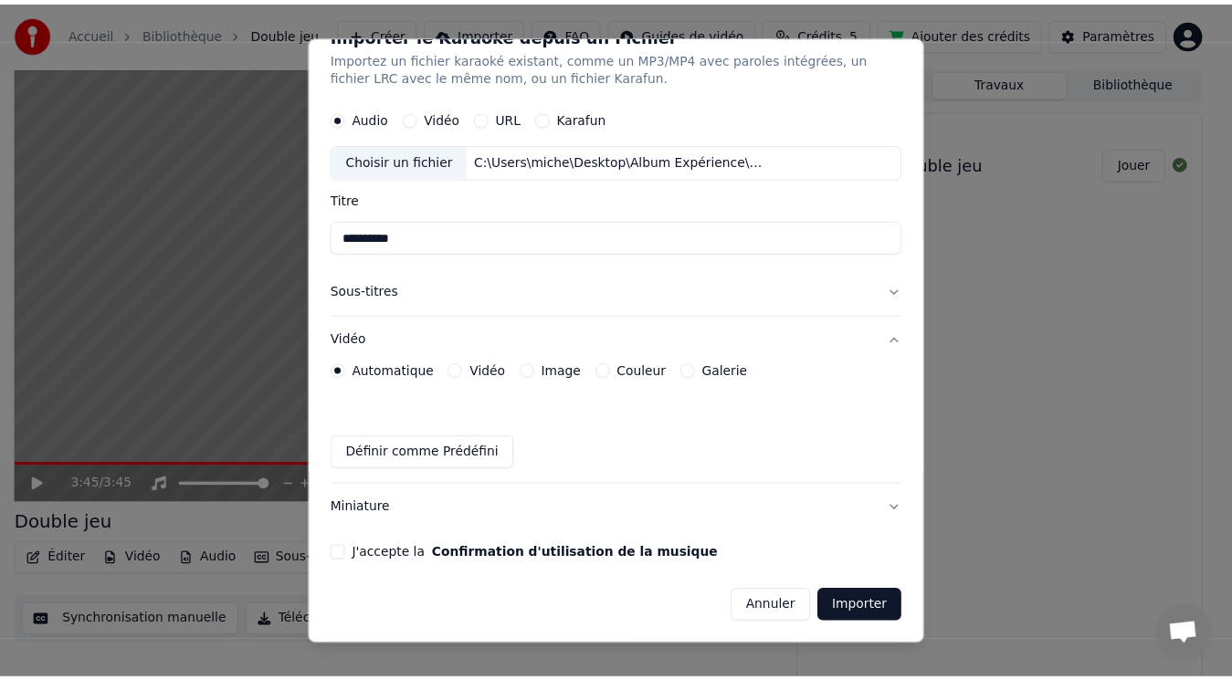
scroll to position [32, 0]
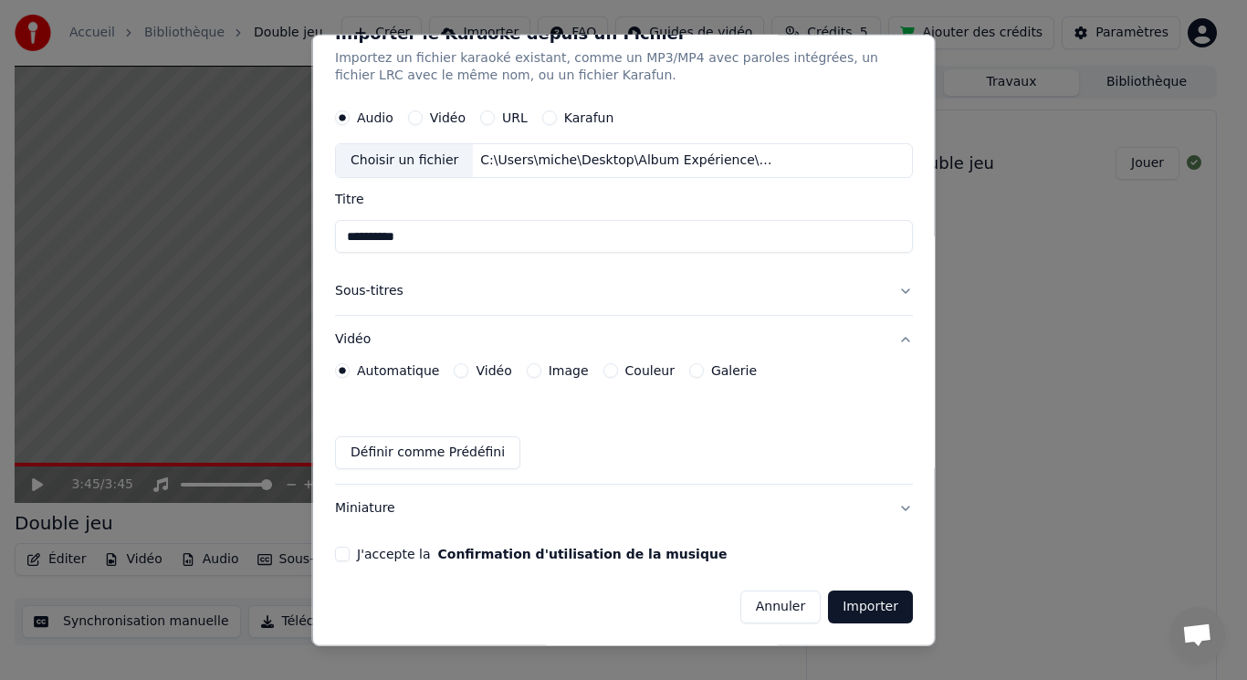
click at [344, 556] on button "J'accepte la Confirmation d'utilisation de la musique" at bounding box center [342, 554] width 15 height 15
click at [855, 599] on button "Importer" at bounding box center [870, 607] width 85 height 33
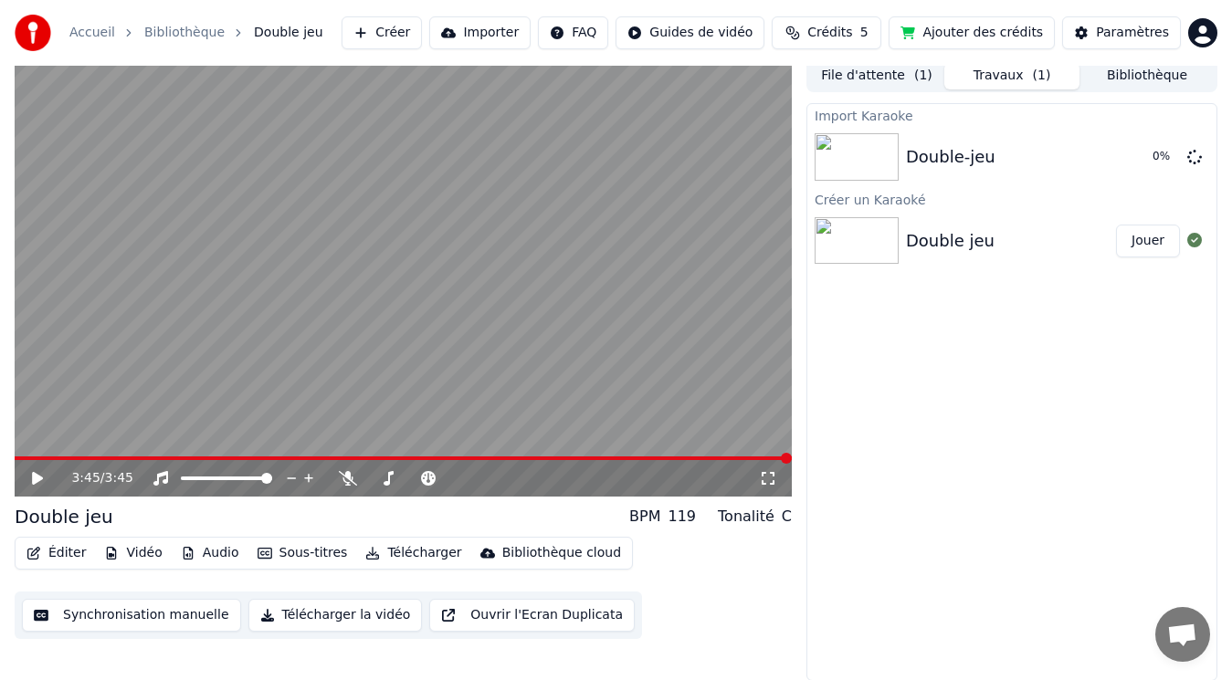
scroll to position [7, 0]
click at [1150, 0] on div "Accueil Bibliothèque Double jeu Créer Importer FAQ Guides de vidéo Crédits 5 Aj…" at bounding box center [616, 33] width 1232 height 66
click at [1163, 69] on button "Bibliothèque" at bounding box center [1146, 75] width 135 height 26
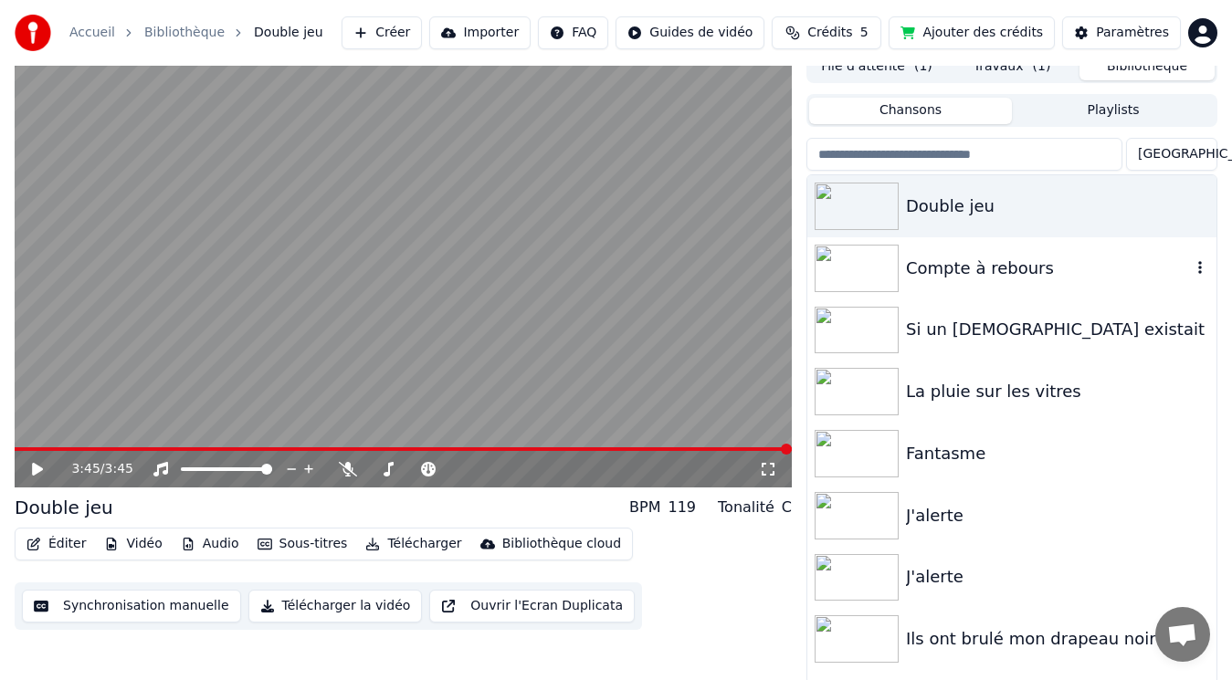
scroll to position [20, 0]
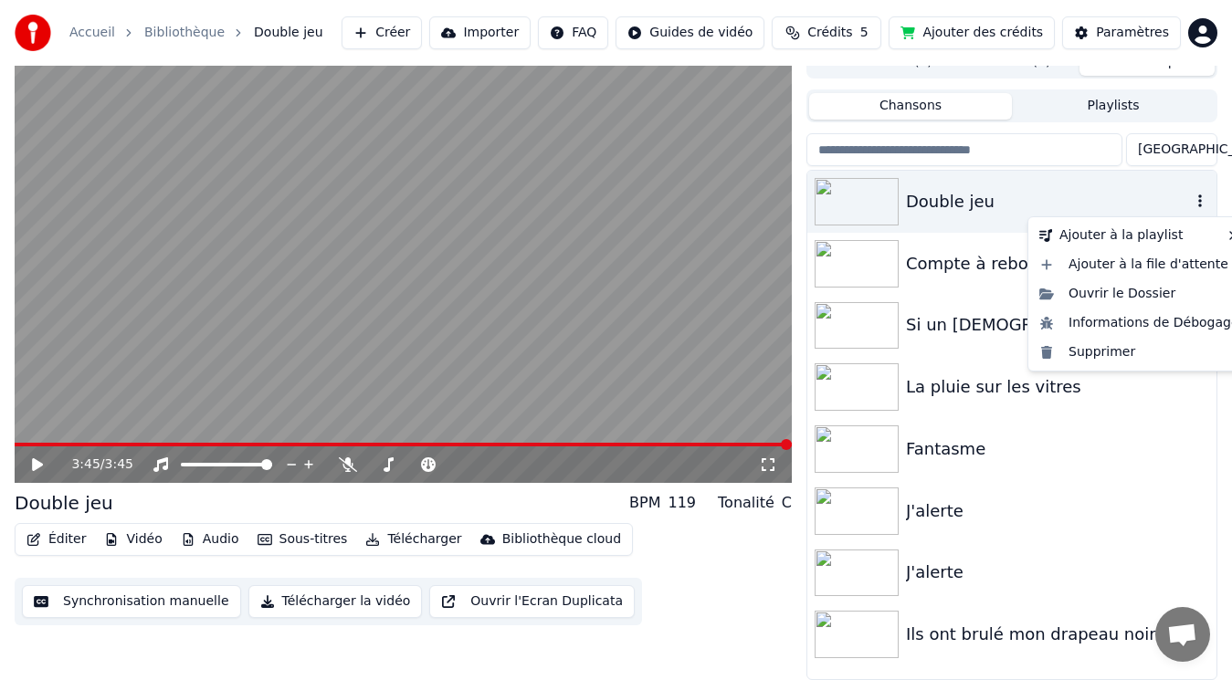
click at [1195, 202] on icon "button" at bounding box center [1200, 201] width 18 height 15
click at [1117, 349] on div "Supprimer" at bounding box center [1139, 352] width 215 height 29
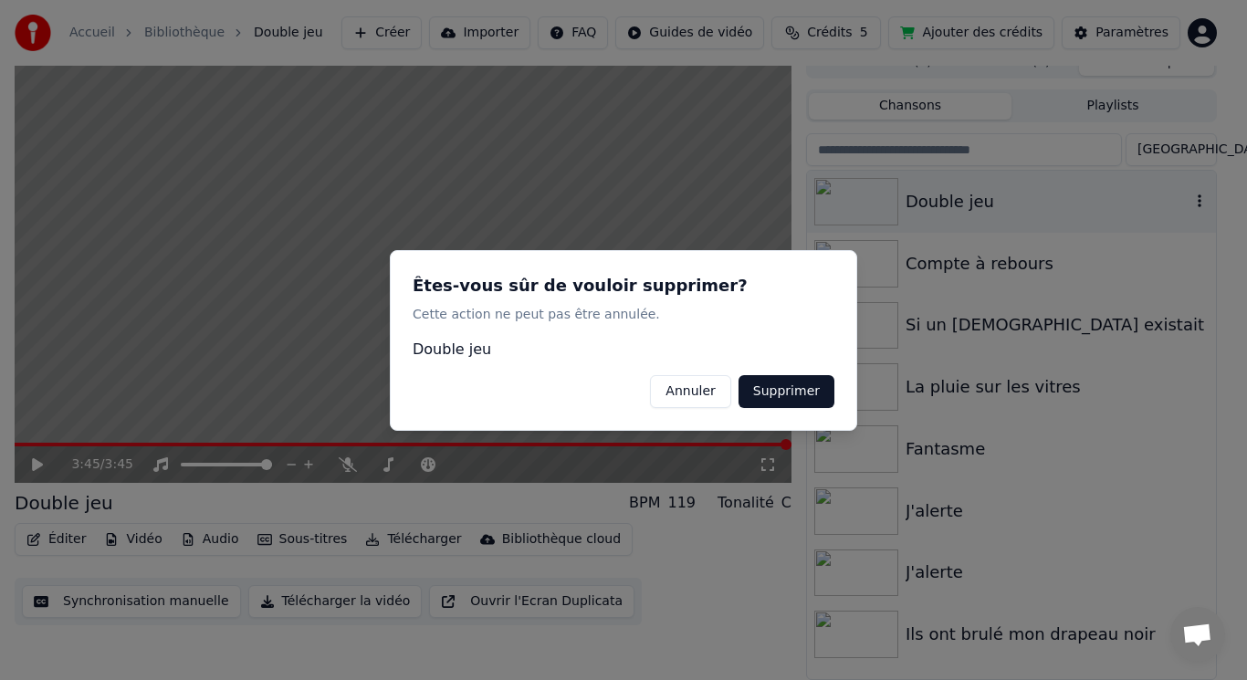
click at [811, 391] on button "Supprimer" at bounding box center [787, 390] width 96 height 33
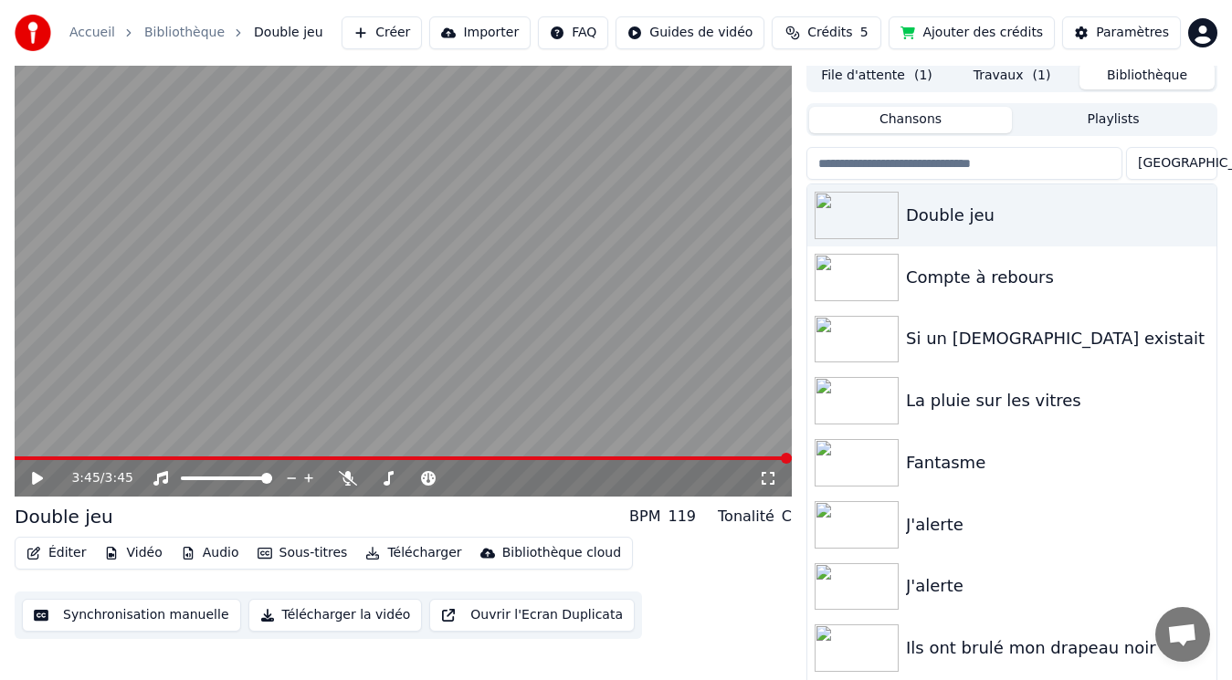
scroll to position [0, 0]
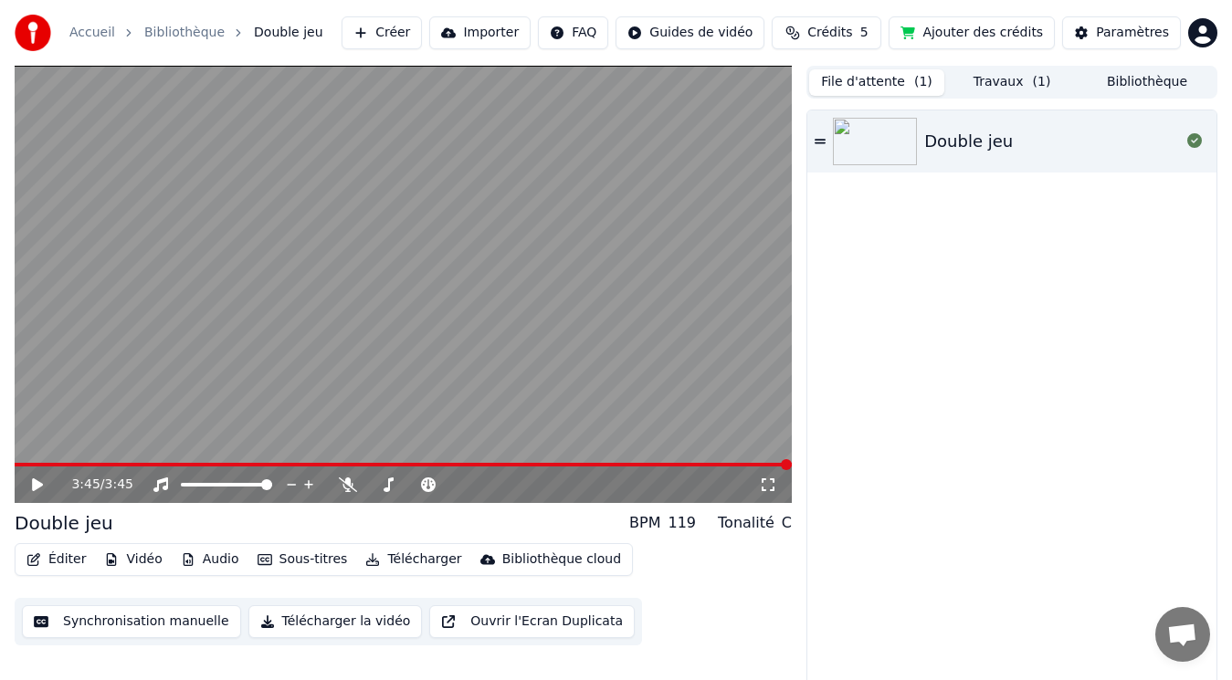
click at [878, 85] on button "File d'attente ( 1 )" at bounding box center [876, 82] width 135 height 26
click at [887, 79] on button "File d'attente ( 1 )" at bounding box center [876, 82] width 135 height 26
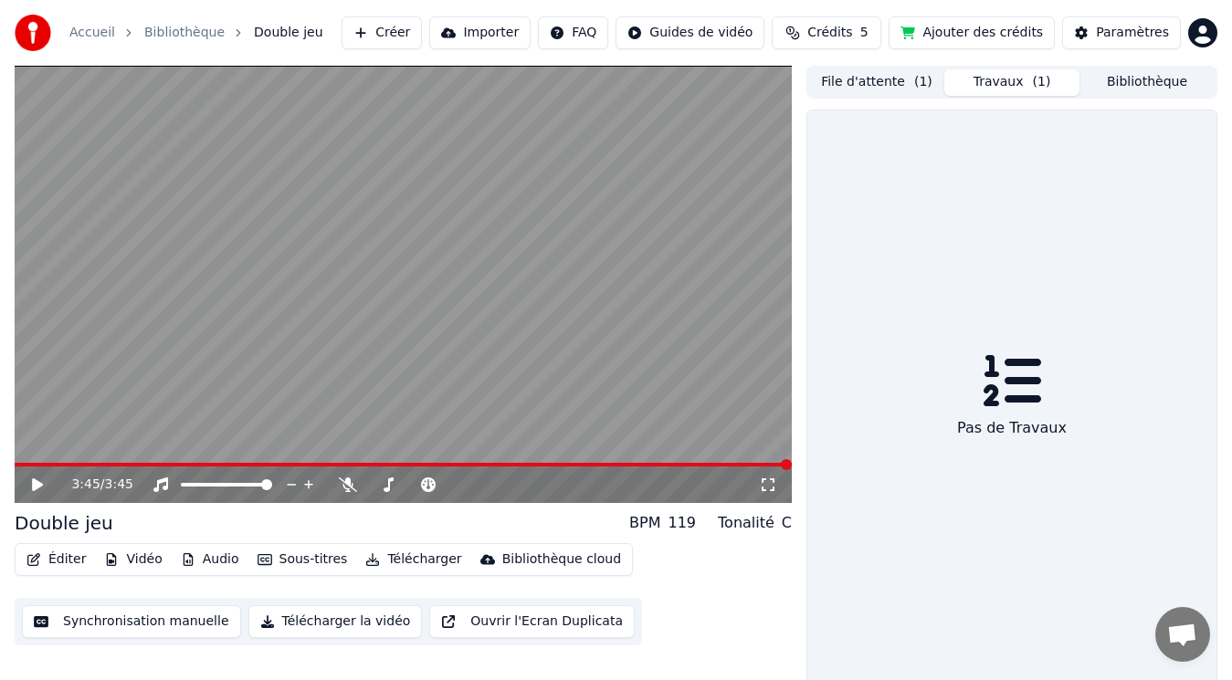
click at [1008, 79] on button "Travaux ( 1 )" at bounding box center [1011, 82] width 135 height 26
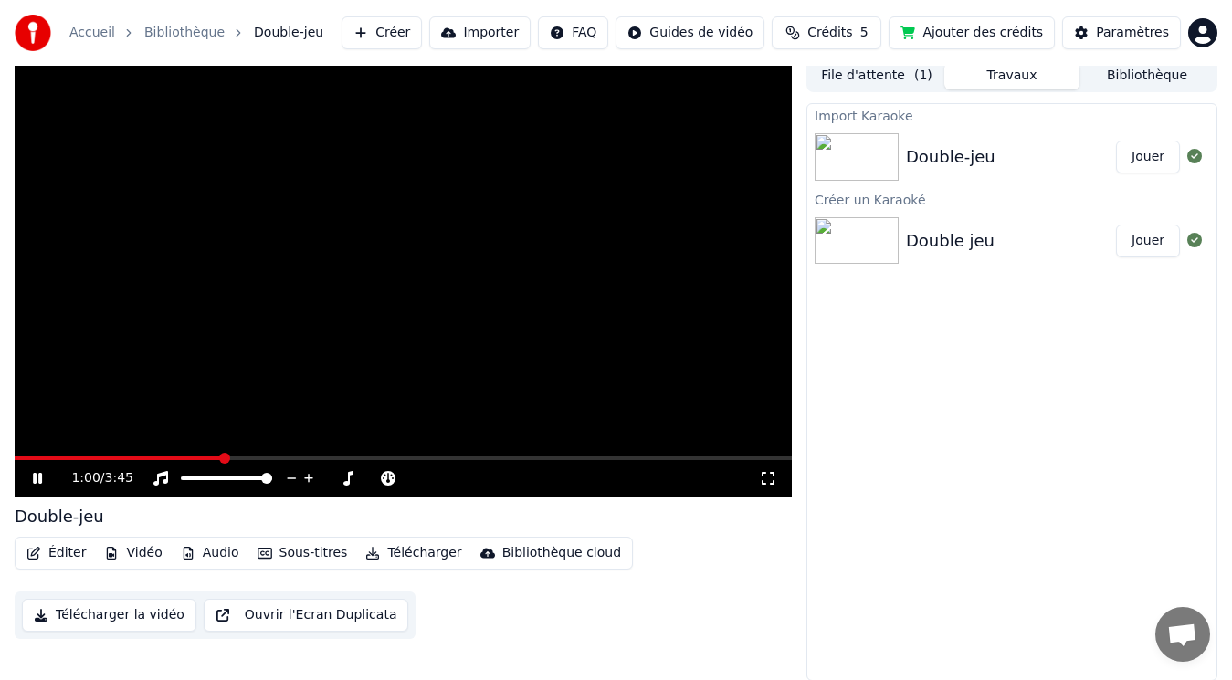
scroll to position [7, 0]
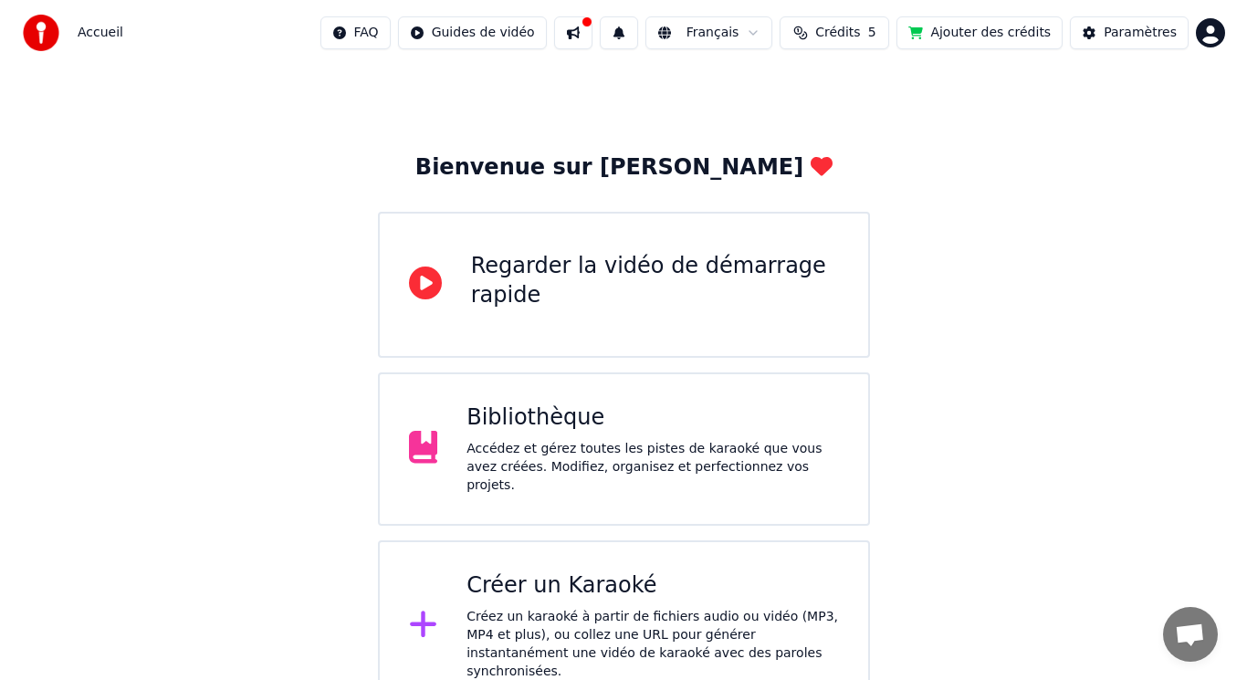
scroll to position [28, 0]
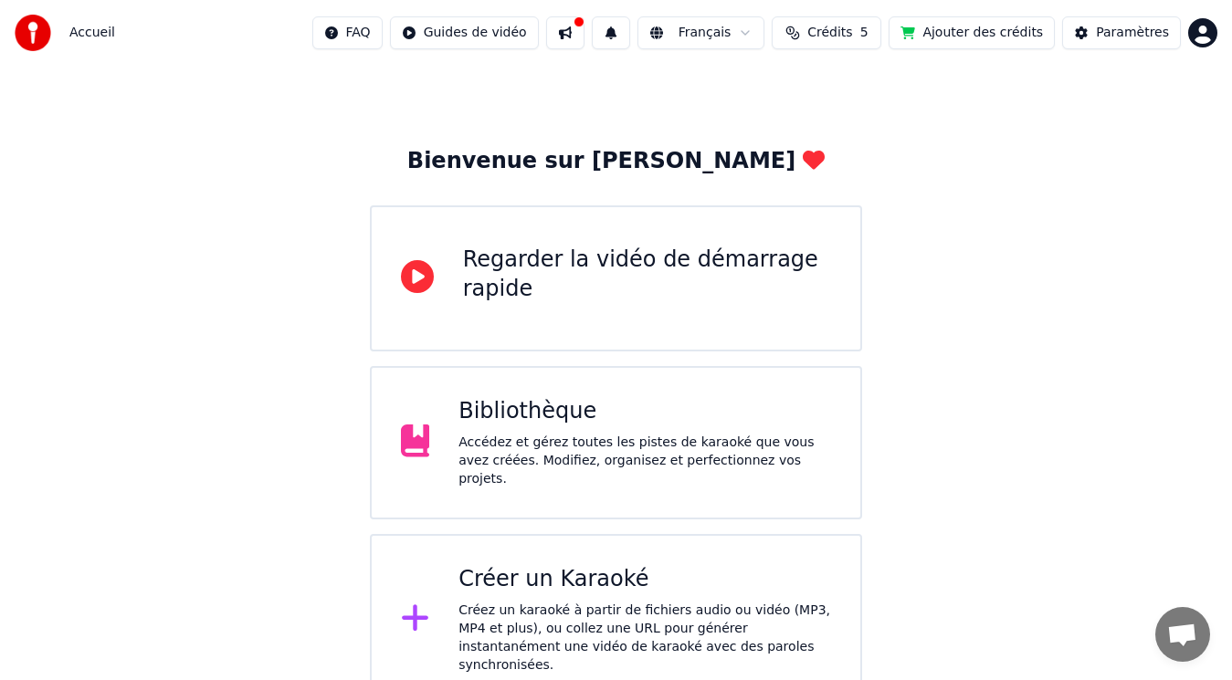
click at [634, 618] on div "Créez un karaoké à partir de fichiers audio ou vidéo (MP3, MP4 et plus), ou col…" at bounding box center [644, 638] width 373 height 73
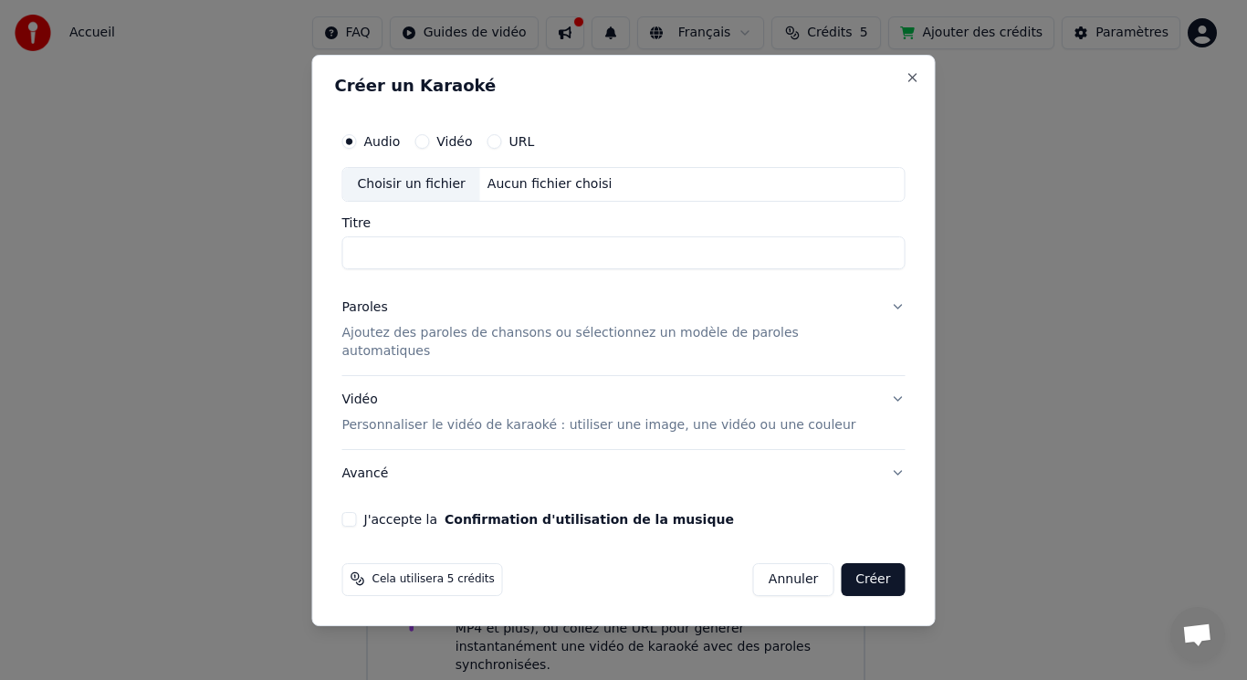
click at [446, 200] on div "Choisir un fichier" at bounding box center [411, 184] width 137 height 33
type input "**********"
click at [531, 352] on button "Paroles Ajoutez des paroles de chansons ou sélectionnez un modèle de paroles au…" at bounding box center [623, 329] width 563 height 91
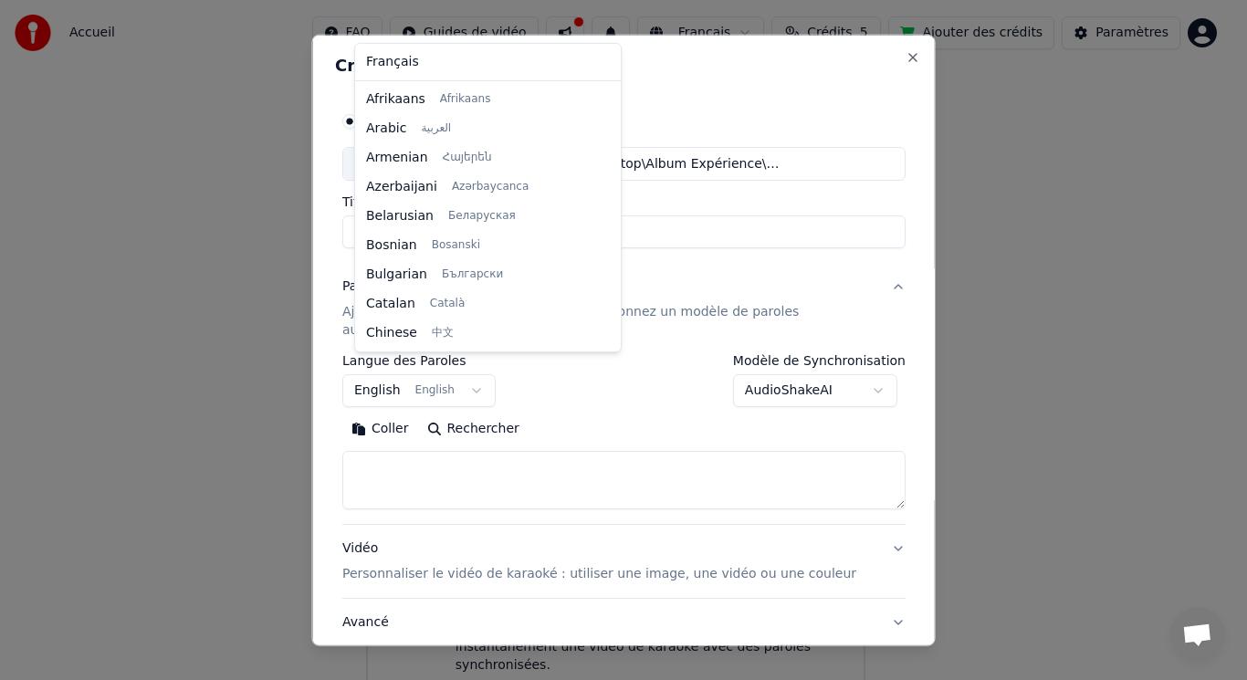
click at [470, 373] on body "**********" at bounding box center [616, 339] width 1232 height 734
select select "**"
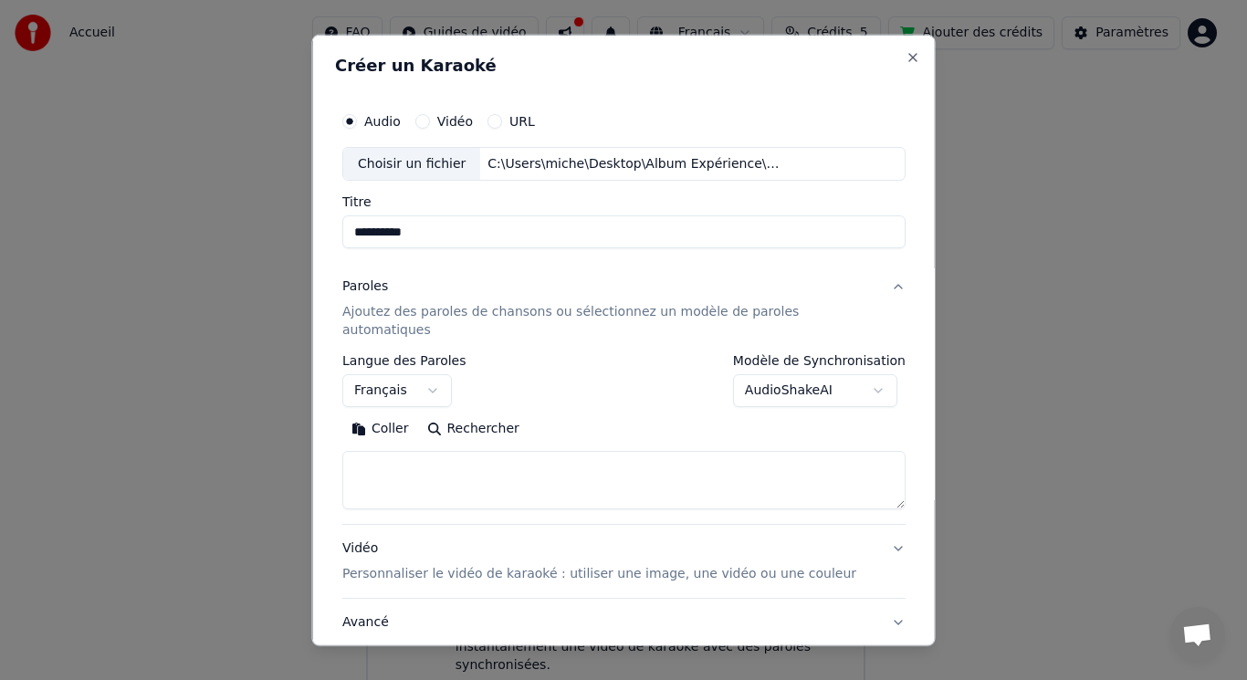
click at [413, 451] on textarea at bounding box center [623, 480] width 563 height 58
click at [422, 455] on textarea at bounding box center [623, 480] width 563 height 58
click at [395, 415] on button "Coller" at bounding box center [380, 429] width 76 height 29
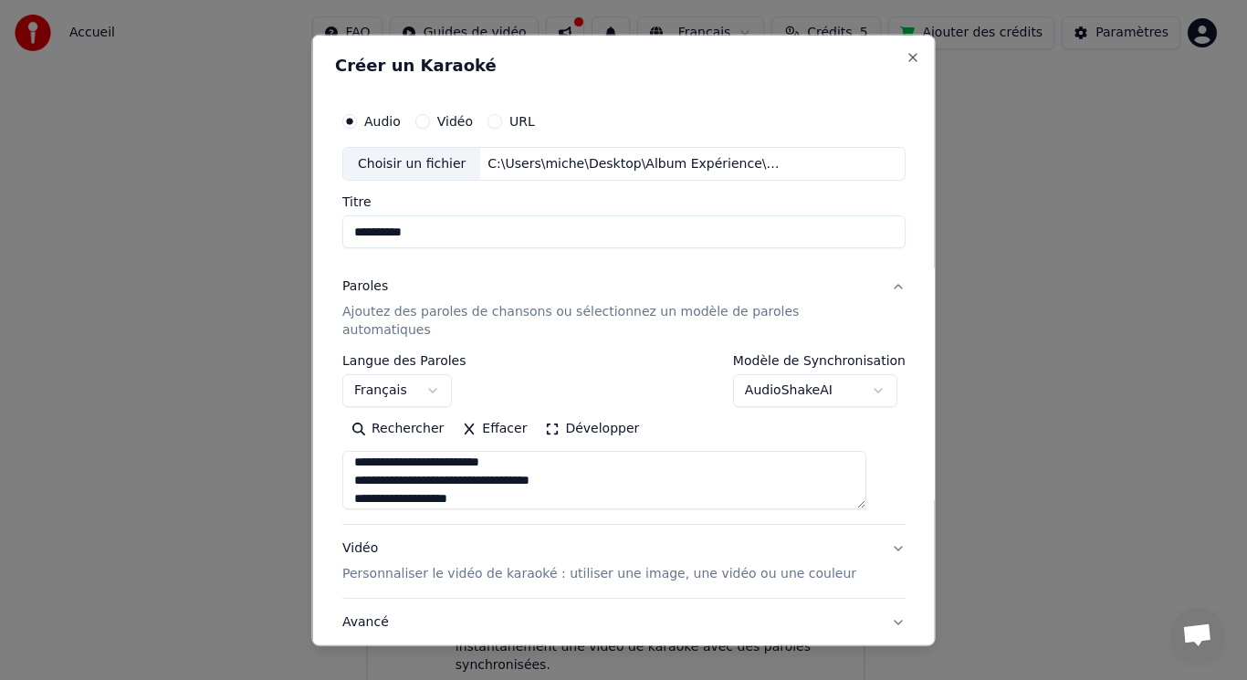
scroll to position [1181, 0]
click at [858, 369] on body "**********" at bounding box center [616, 339] width 1232 height 734
click at [864, 373] on body "**********" at bounding box center [616, 339] width 1232 height 734
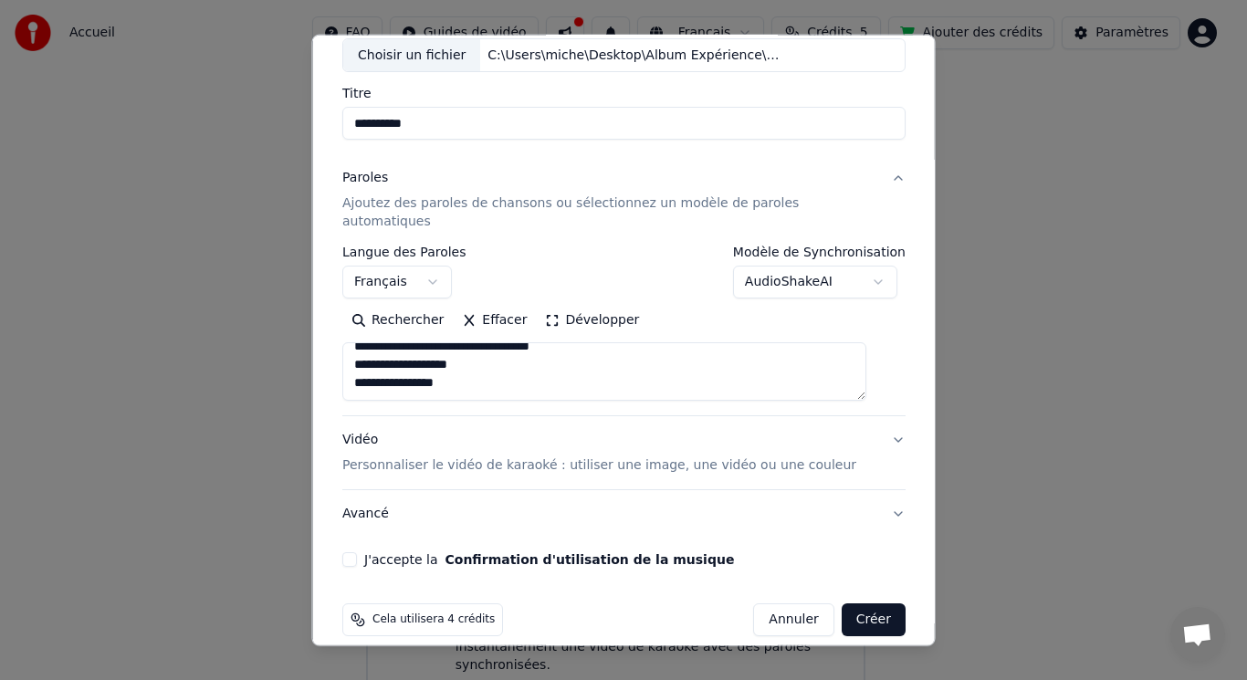
scroll to position [110, 0]
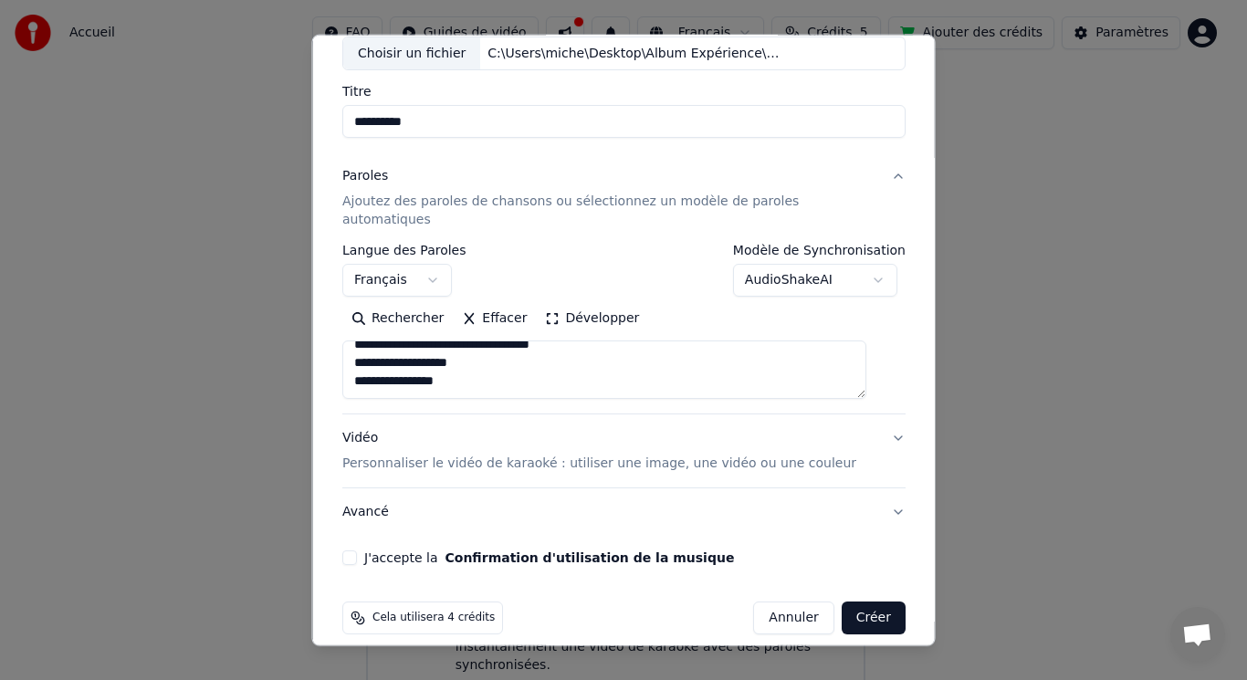
click at [622, 455] on p "Personnaliser le vidéo de karaoké : utiliser une image, une vidéo ou une couleur" at bounding box center [599, 464] width 514 height 18
type textarea "**********"
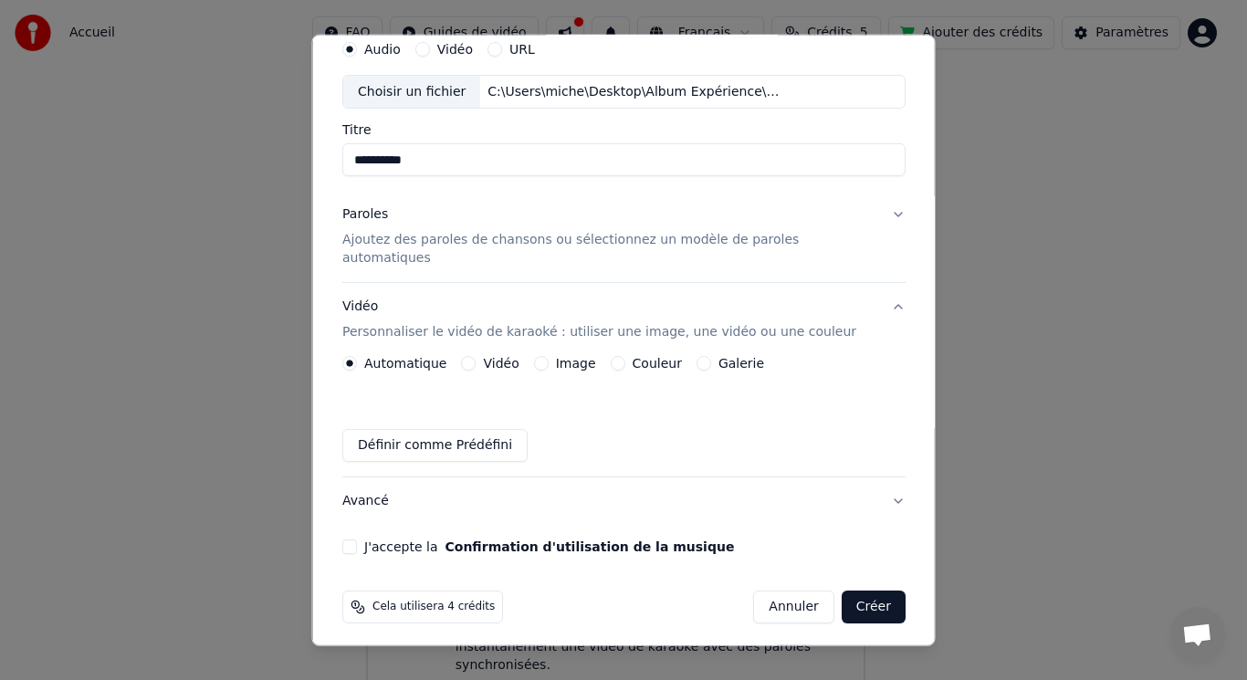
scroll to position [61, 0]
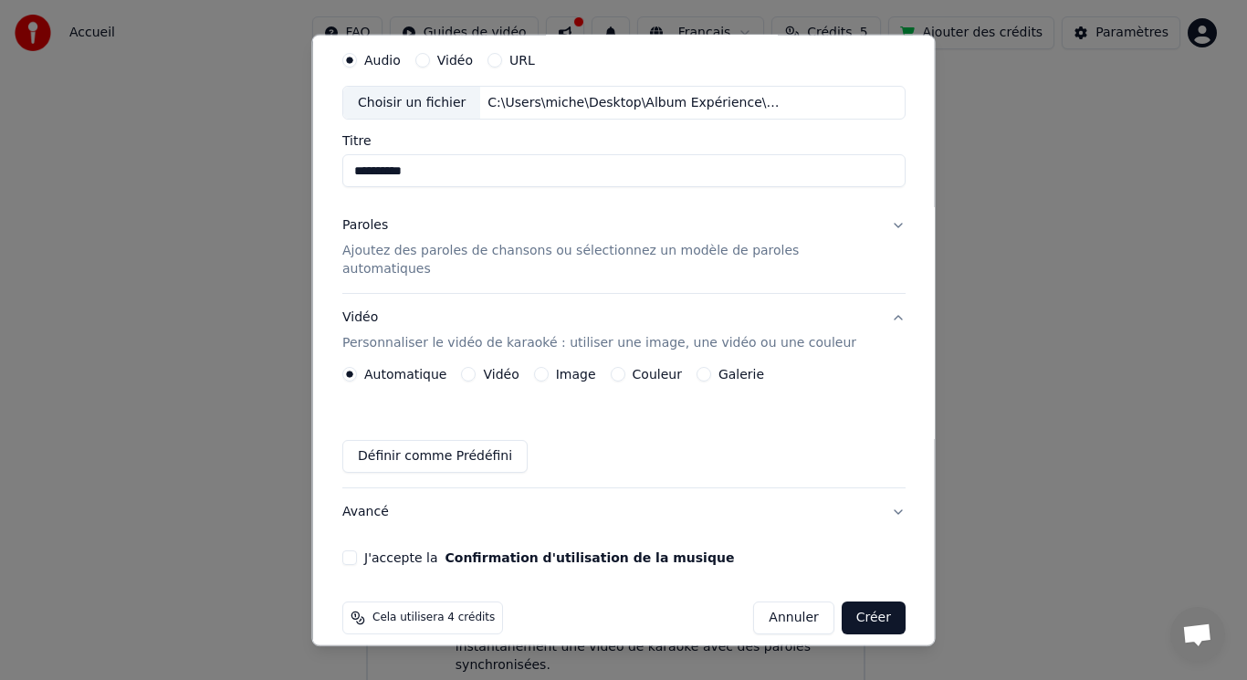
click at [542, 367] on button "Image" at bounding box center [540, 374] width 15 height 15
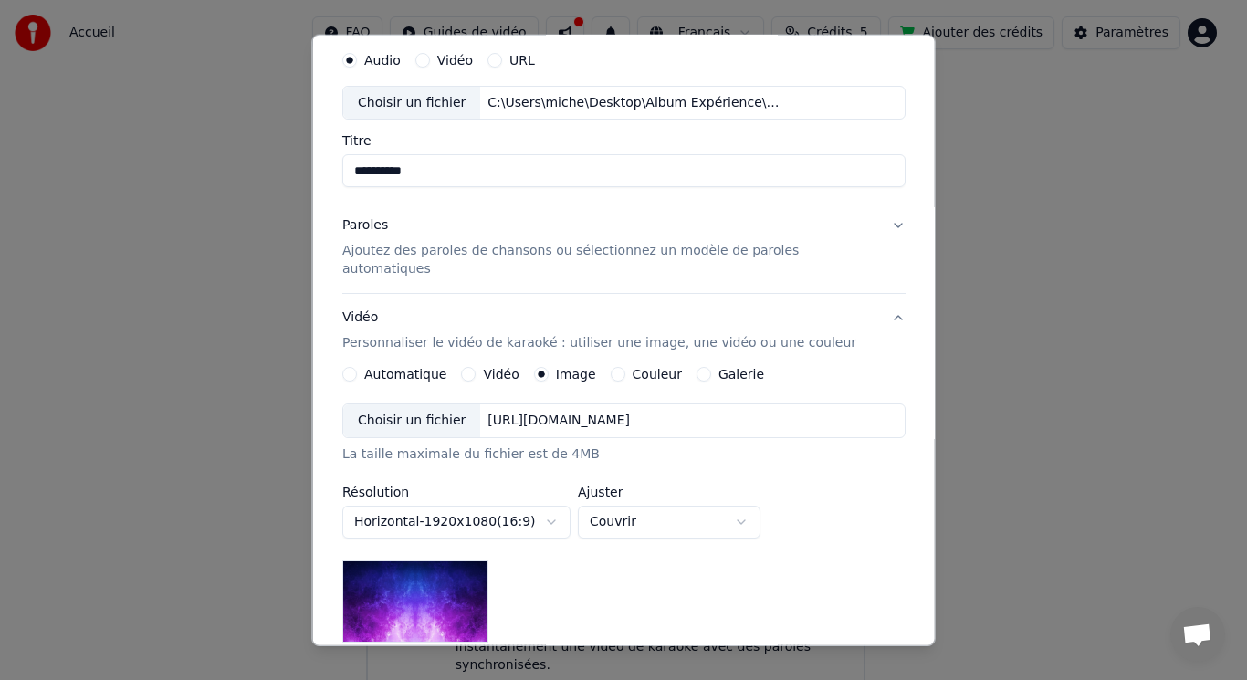
click at [454, 404] on div "Choisir un fichier" at bounding box center [411, 420] width 137 height 33
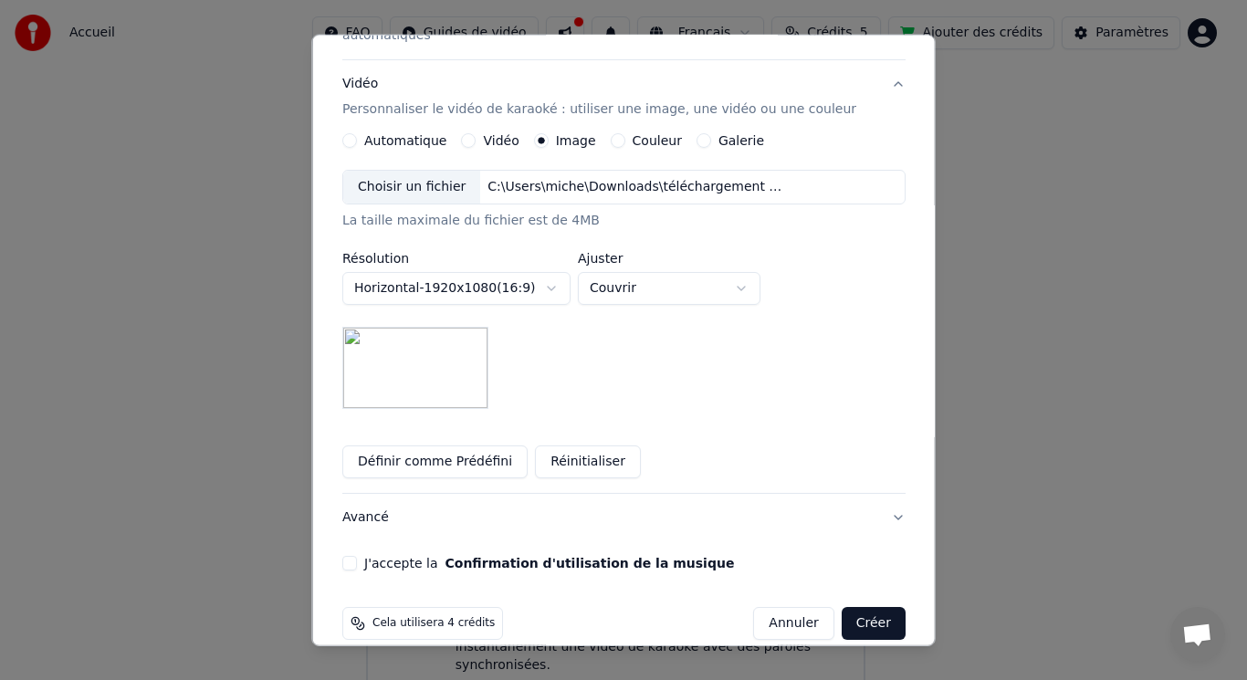
scroll to position [300, 0]
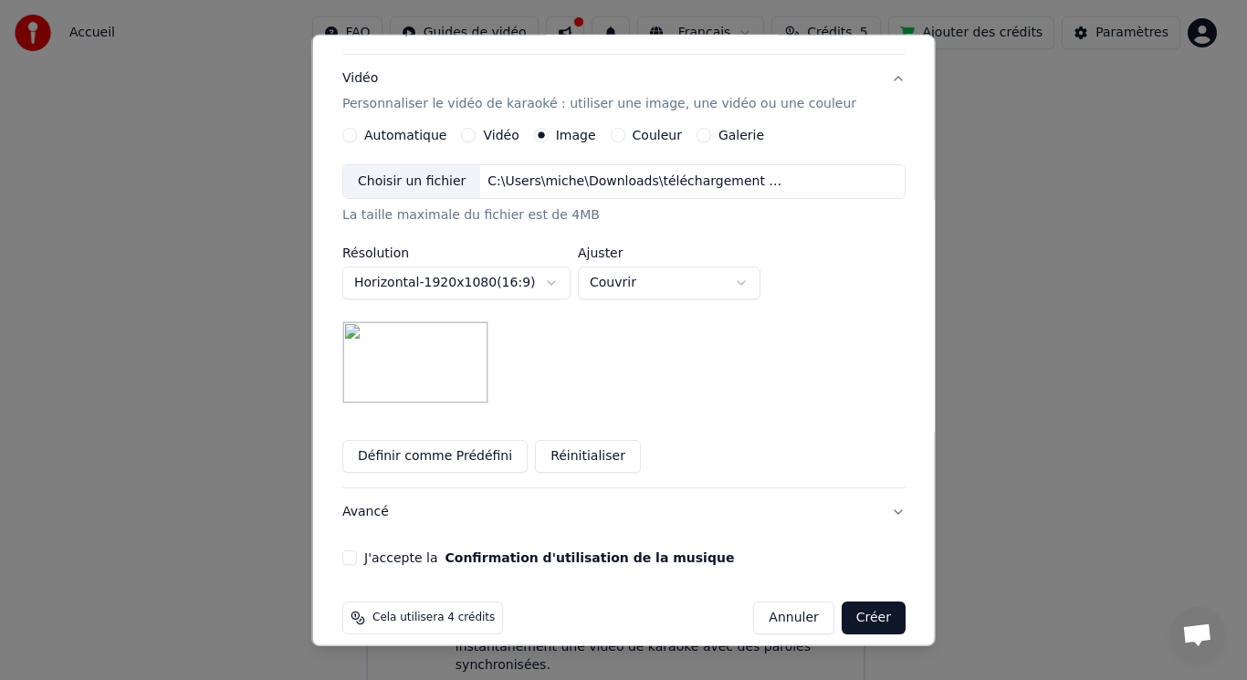
click at [357, 551] on button "J'accepte la Confirmation d'utilisation de la musique" at bounding box center [349, 558] width 15 height 15
click at [843, 602] on button "Créer" at bounding box center [873, 618] width 64 height 33
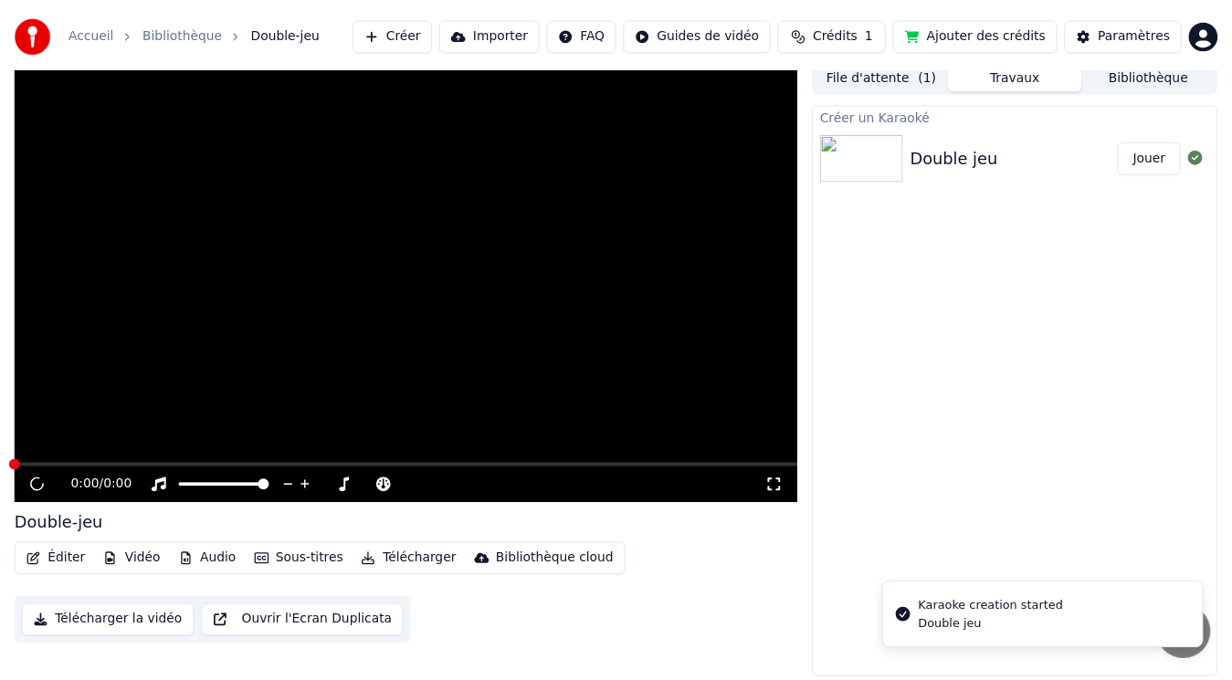
scroll to position [7, 0]
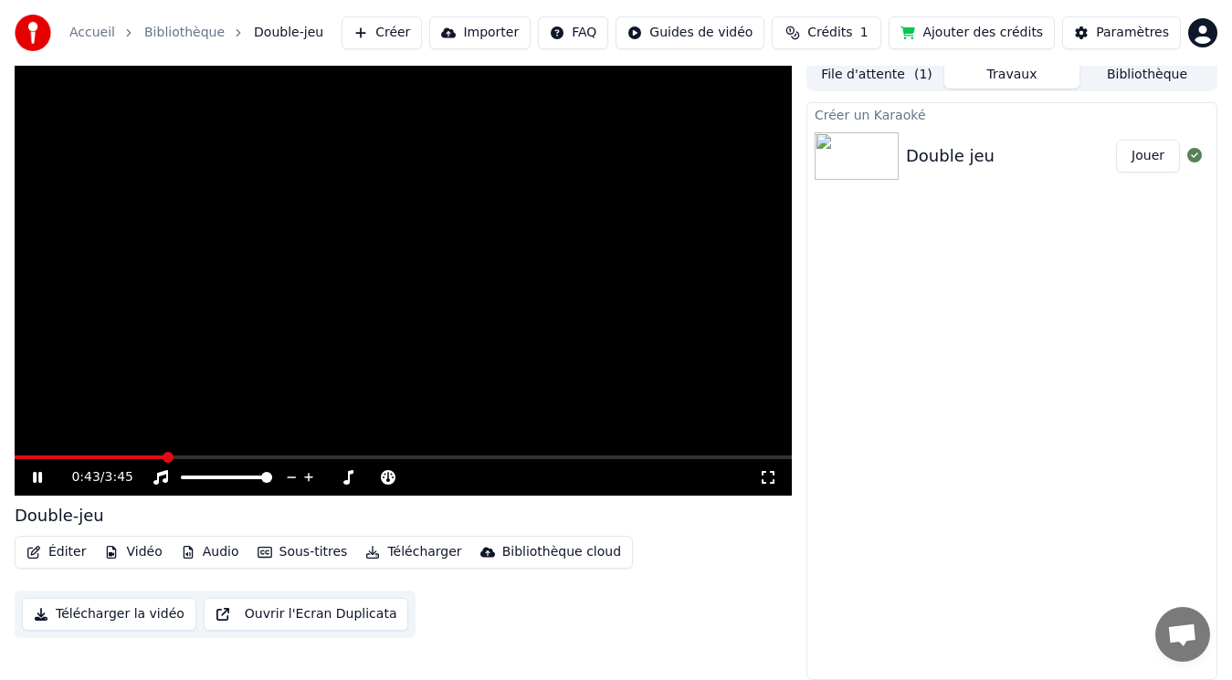
click at [1168, 81] on button "Bibliothèque" at bounding box center [1146, 75] width 135 height 26
